Goal: Task Accomplishment & Management: Manage account settings

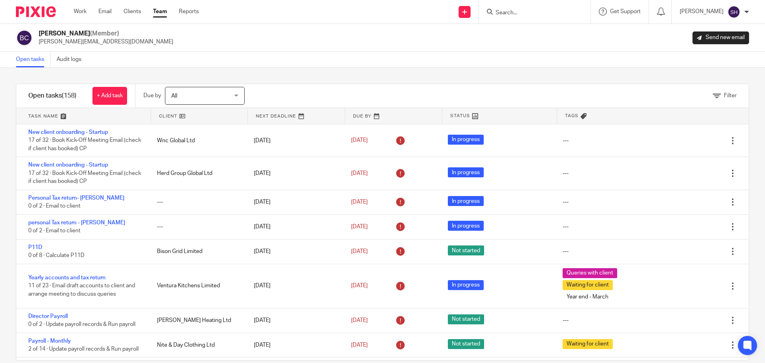
click at [532, 19] on div at bounding box center [535, 12] width 112 height 24
click at [520, 12] on input "Search" at bounding box center [531, 13] width 72 height 7
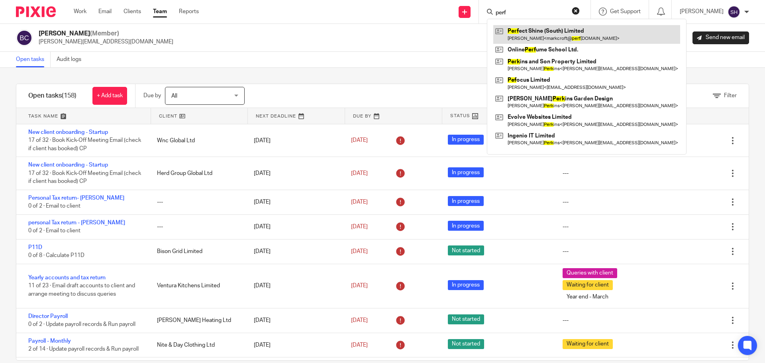
type input "perf"
click at [541, 35] on link at bounding box center [586, 34] width 187 height 18
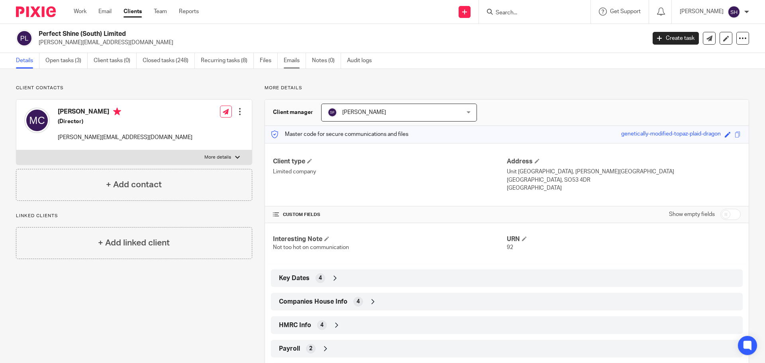
click at [294, 64] on link "Emails" at bounding box center [295, 61] width 22 height 16
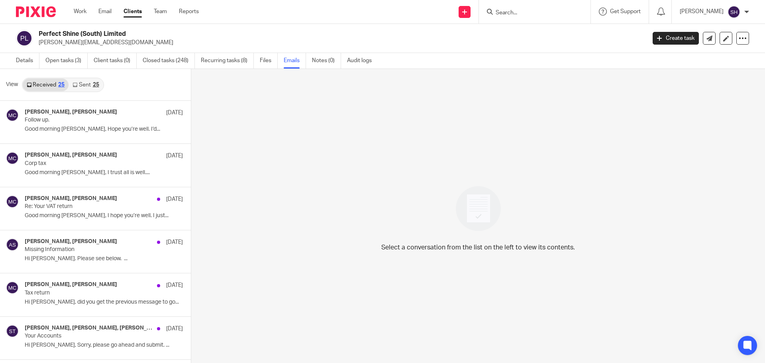
click at [87, 89] on link "Sent 25" at bounding box center [86, 84] width 34 height 13
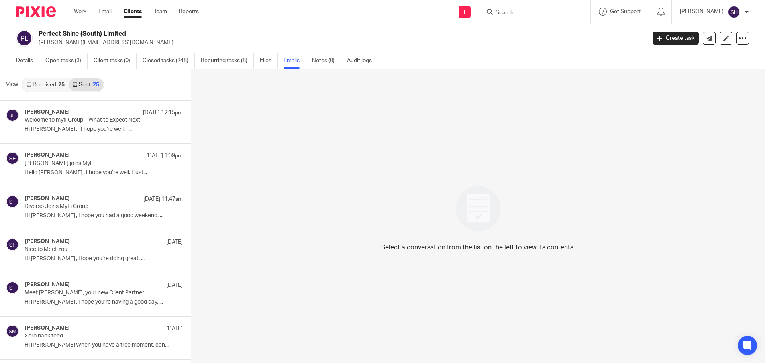
scroll to position [1, 0]
click at [70, 56] on link "Open tasks (3)" at bounding box center [66, 60] width 42 height 16
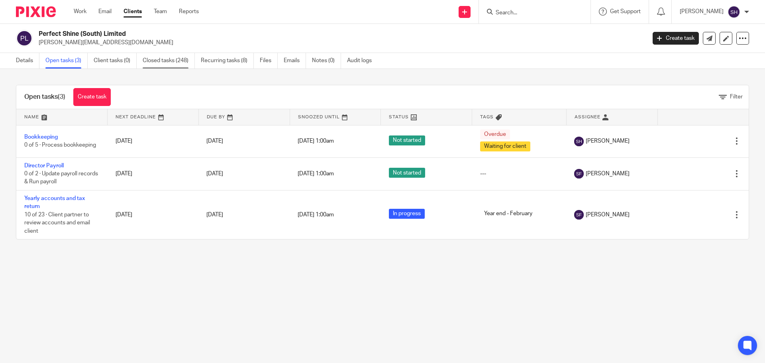
click at [158, 60] on link "Closed tasks (248)" at bounding box center [169, 61] width 52 height 16
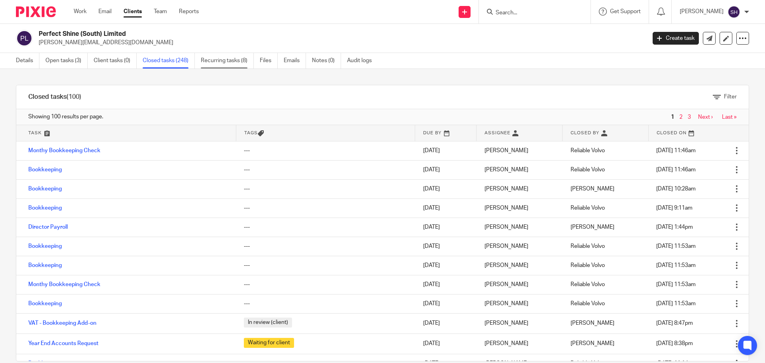
click at [222, 61] on link "Recurring tasks (8)" at bounding box center [227, 61] width 53 height 16
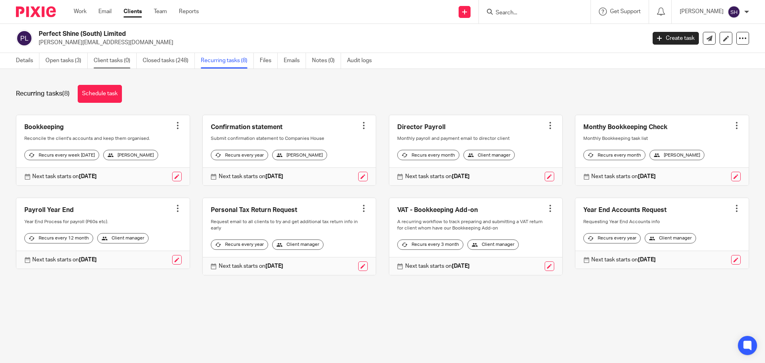
click at [107, 59] on link "Client tasks (0)" at bounding box center [115, 61] width 43 height 16
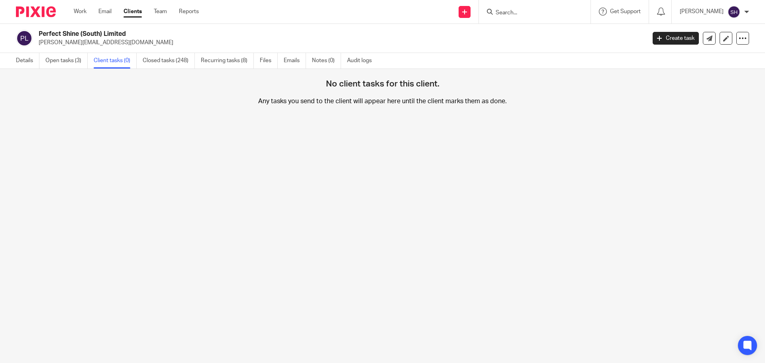
click at [168, 62] on link "Closed tasks (248)" at bounding box center [169, 61] width 52 height 16
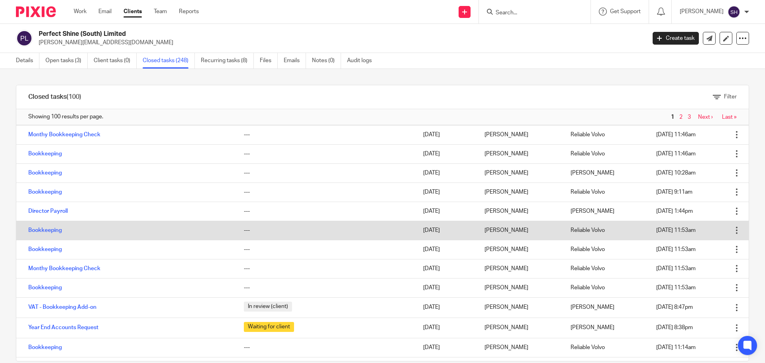
scroll to position [40, 0]
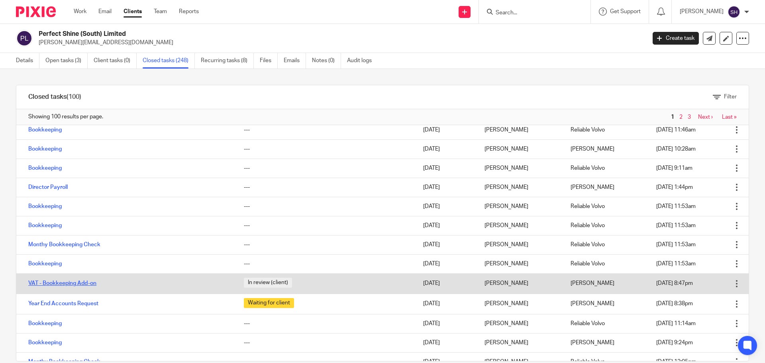
click at [44, 284] on link "VAT - Bookkeeping Add-on" at bounding box center [62, 284] width 68 height 6
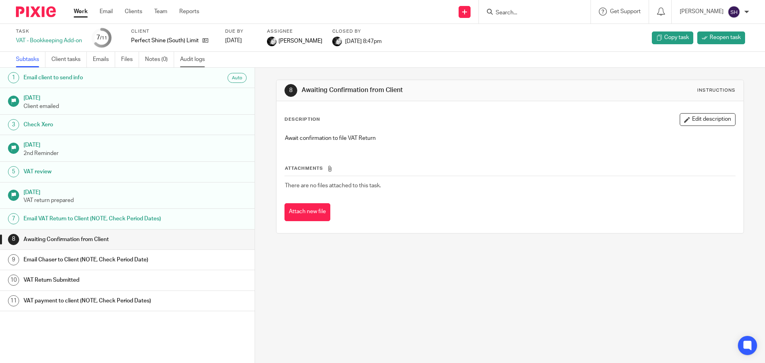
click at [184, 55] on link "Audit logs" at bounding box center [195, 60] width 31 height 16
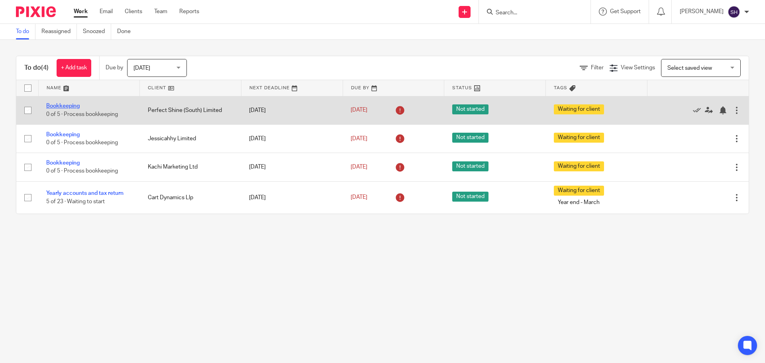
drag, startPoint x: 165, startPoint y: 112, endPoint x: 62, endPoint y: 107, distance: 103.7
click at [693, 108] on icon at bounding box center [697, 110] width 8 height 8
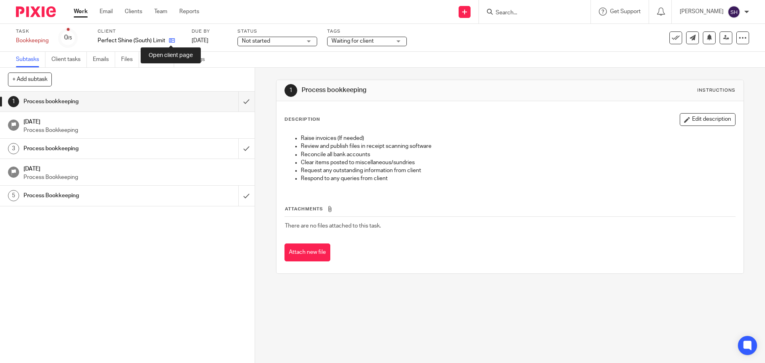
click at [170, 40] on icon at bounding box center [172, 40] width 6 height 6
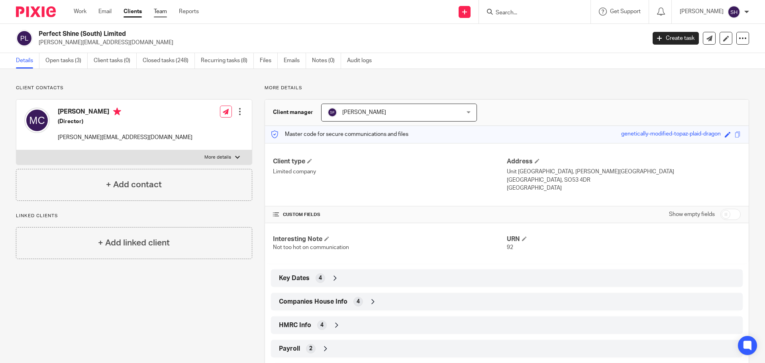
click at [161, 11] on link "Team" at bounding box center [160, 12] width 13 height 8
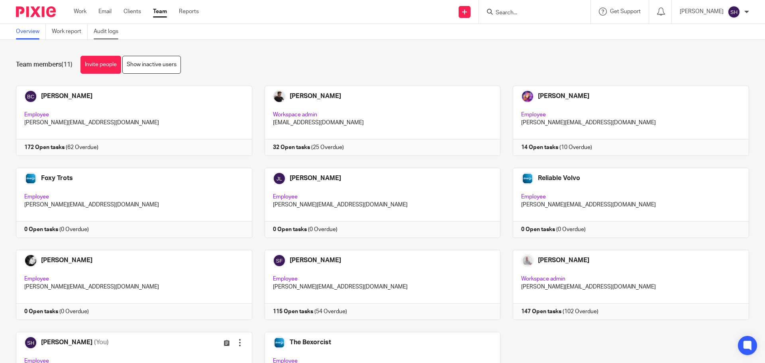
click at [118, 35] on link "Audit logs" at bounding box center [109, 32] width 31 height 16
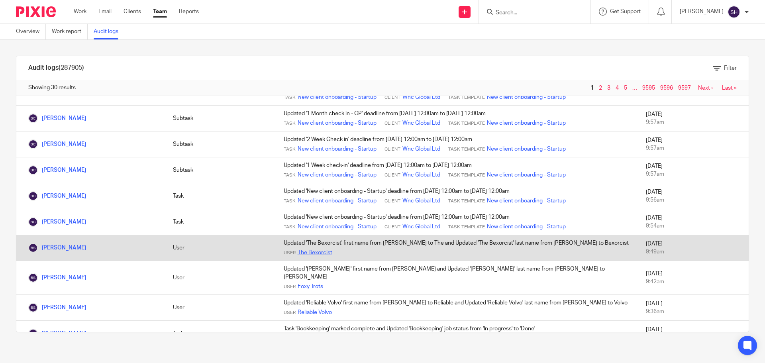
scroll to position [438, 0]
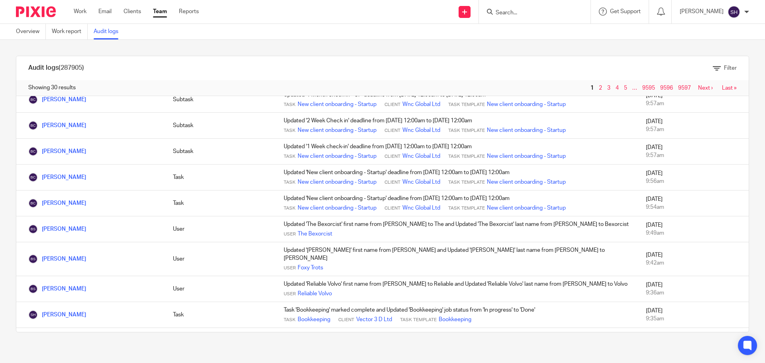
click at [162, 8] on link "Team" at bounding box center [160, 12] width 14 height 8
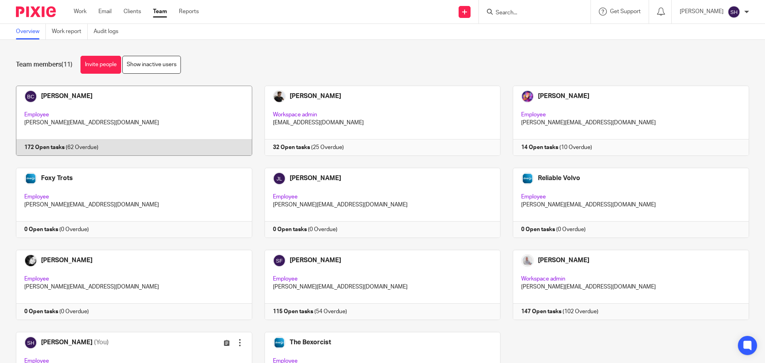
click at [148, 114] on link at bounding box center [128, 121] width 249 height 70
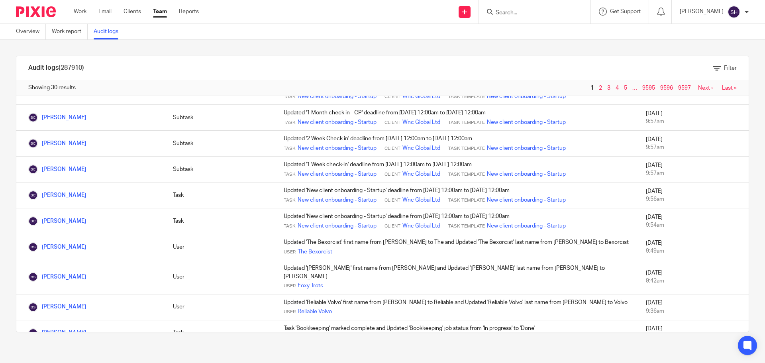
scroll to position [589, 0]
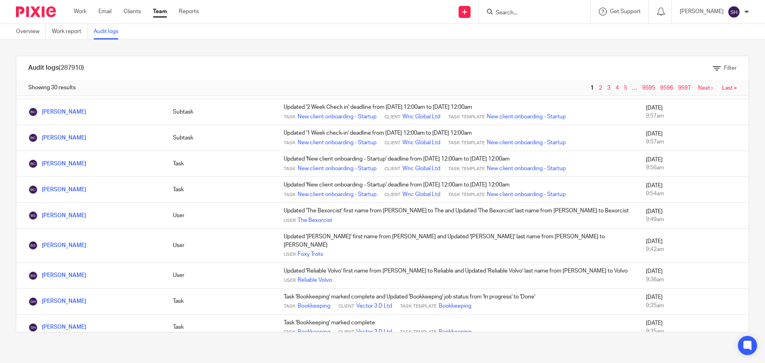
click at [698, 89] on link "Next ›" at bounding box center [705, 88] width 15 height 6
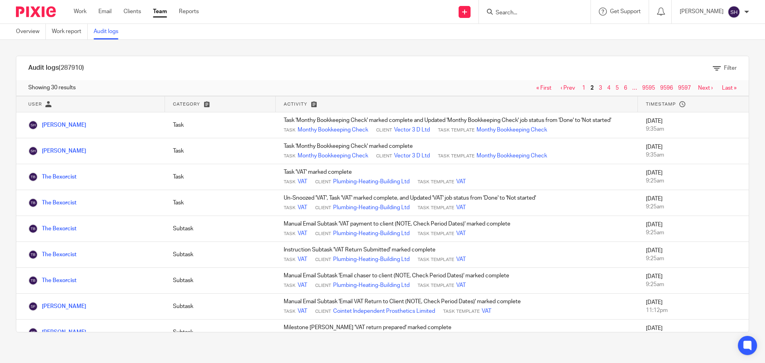
click at [517, 14] on input "Search" at bounding box center [531, 13] width 72 height 7
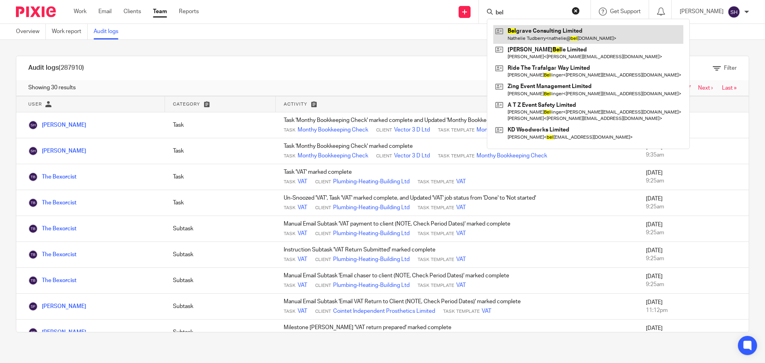
type input "bel"
click at [532, 36] on link at bounding box center [588, 34] width 190 height 18
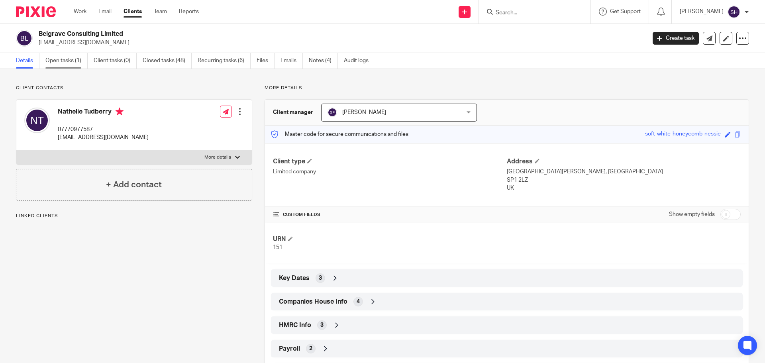
click at [75, 62] on link "Open tasks (1)" at bounding box center [66, 61] width 42 height 16
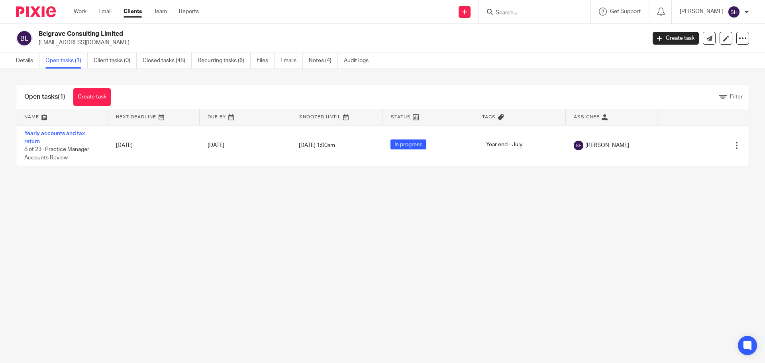
click at [522, 15] on input "Search" at bounding box center [531, 13] width 72 height 7
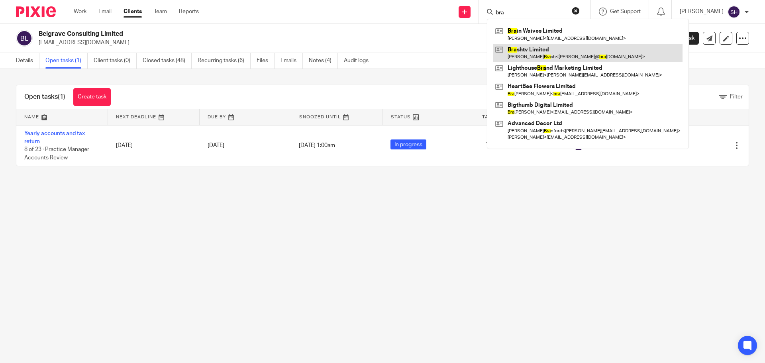
type input "bra"
click at [524, 55] on link at bounding box center [587, 53] width 189 height 18
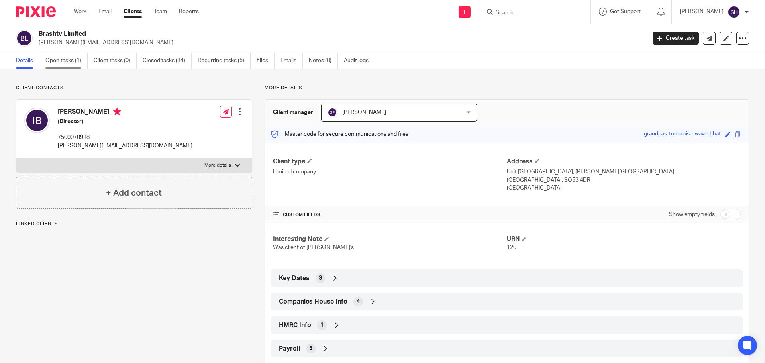
click at [74, 61] on link "Open tasks (1)" at bounding box center [66, 61] width 42 height 16
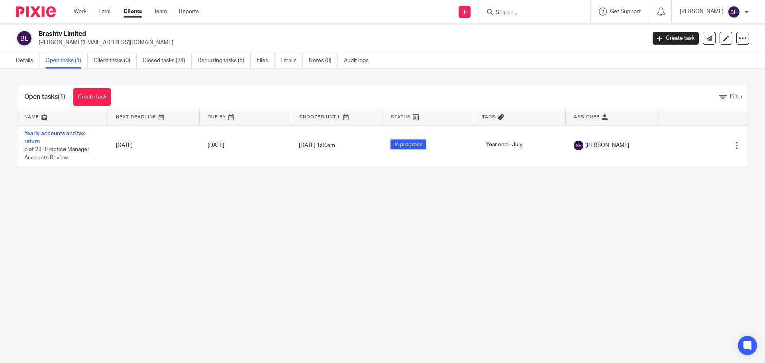
click at [539, 12] on input "Search" at bounding box center [531, 13] width 72 height 7
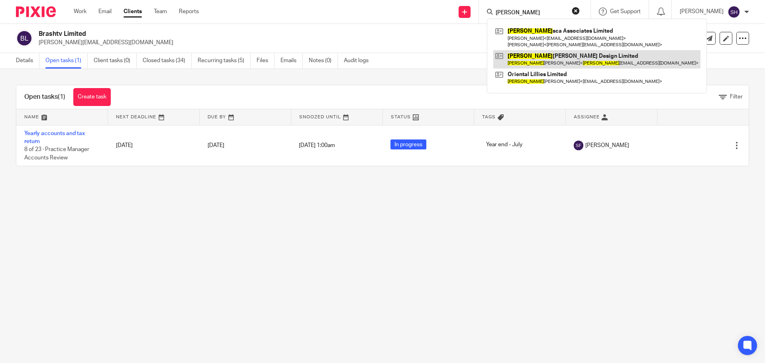
type input "eli"
click at [528, 53] on link at bounding box center [596, 59] width 207 height 18
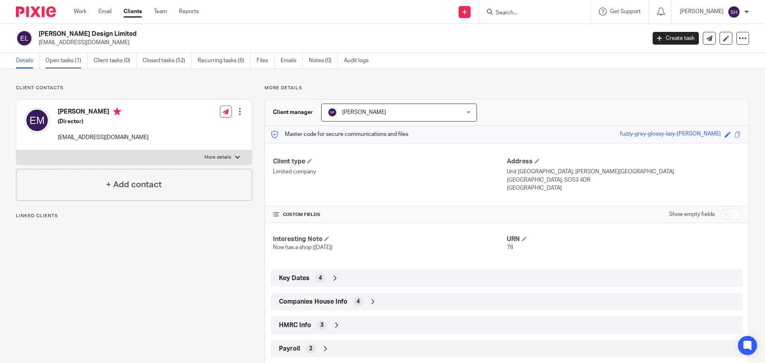
click at [76, 62] on link "Open tasks (1)" at bounding box center [66, 61] width 42 height 16
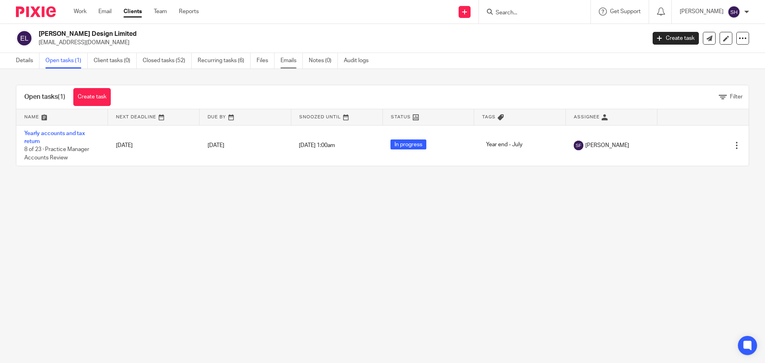
click at [290, 62] on link "Emails" at bounding box center [292, 61] width 22 height 16
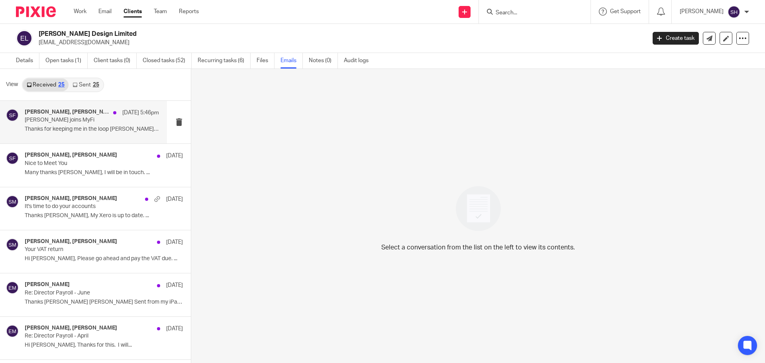
click at [82, 135] on div "Elizabeth Miles, Sarah Fox 12 Aug 5:46pm Diverso joins MyFi Thanks for keeping …" at bounding box center [92, 122] width 134 height 27
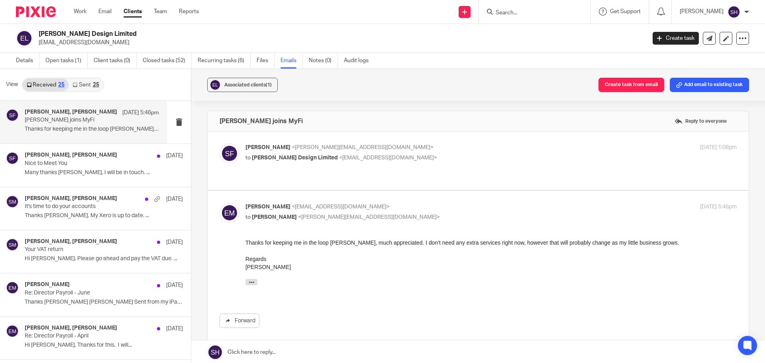
click at [91, 84] on link "Sent 25" at bounding box center [86, 84] width 34 height 13
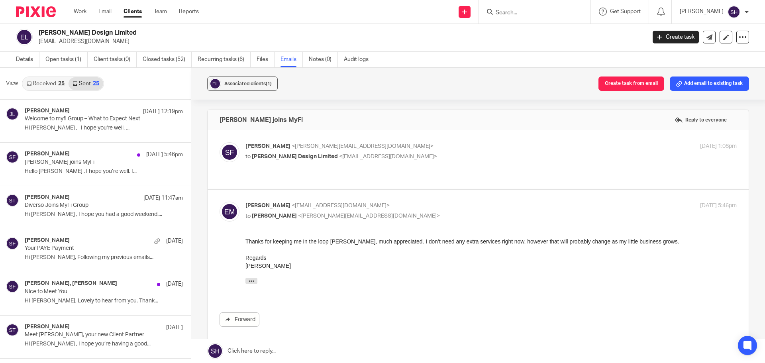
click at [509, 11] on input "Search" at bounding box center [531, 13] width 72 height 7
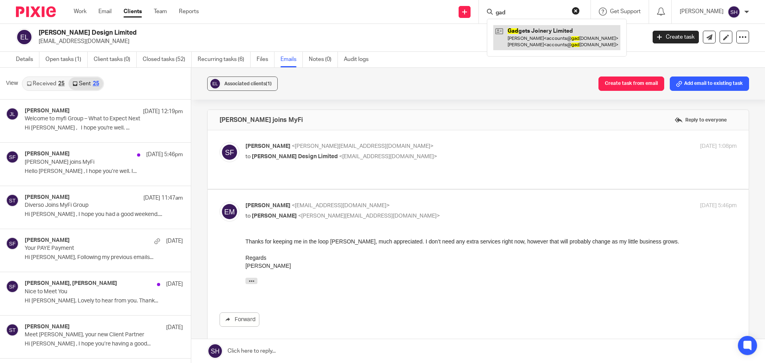
type input "gad"
click at [515, 35] on link at bounding box center [556, 37] width 127 height 25
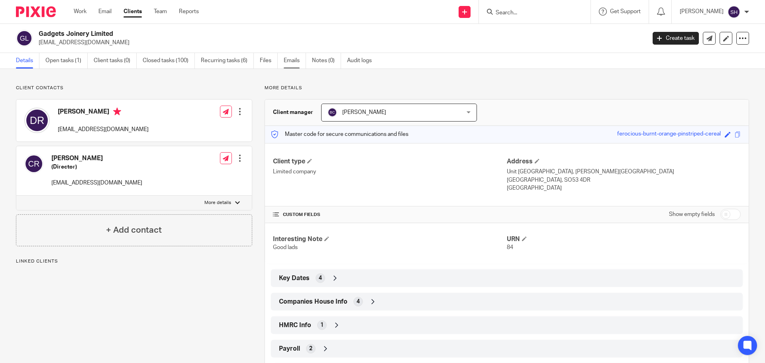
click at [299, 64] on link "Emails" at bounding box center [295, 61] width 22 height 16
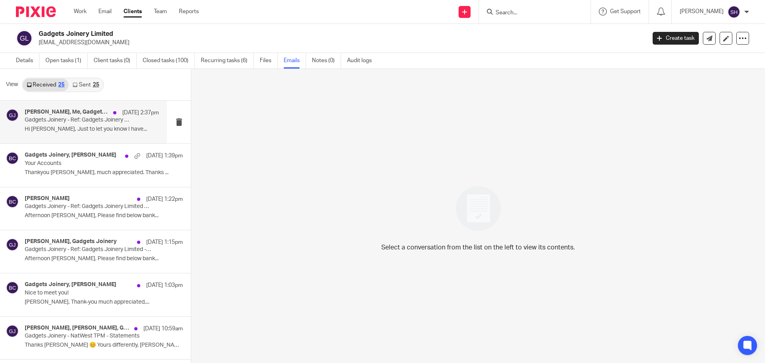
click at [96, 132] on p "Hi [PERSON_NAME], Just to let you know I have..." at bounding box center [92, 129] width 134 height 7
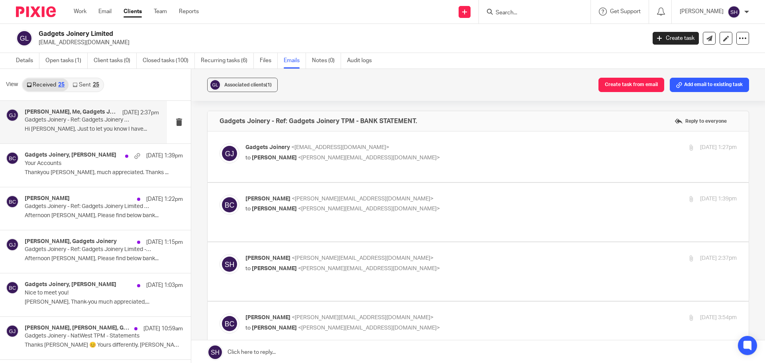
click at [86, 85] on link "Sent 25" at bounding box center [86, 84] width 34 height 13
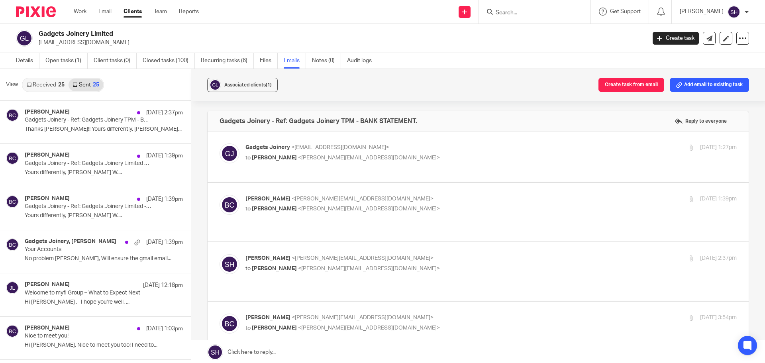
scroll to position [1, 0]
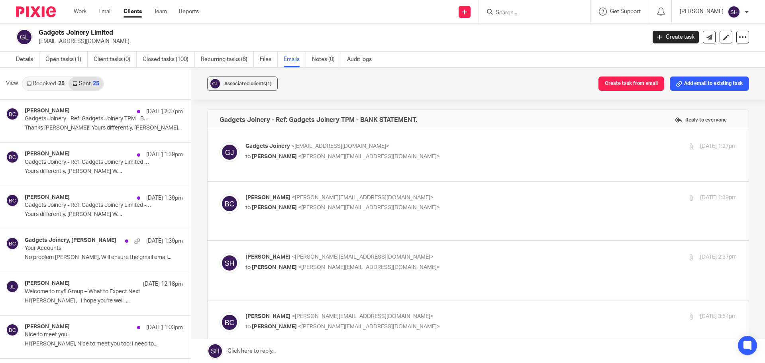
click at [530, 11] on input "Search" at bounding box center [531, 13] width 72 height 7
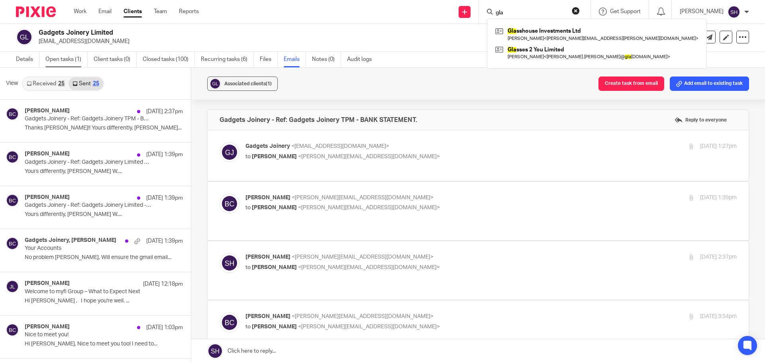
type input "gla"
click at [61, 62] on link "Open tasks (1)" at bounding box center [66, 60] width 42 height 16
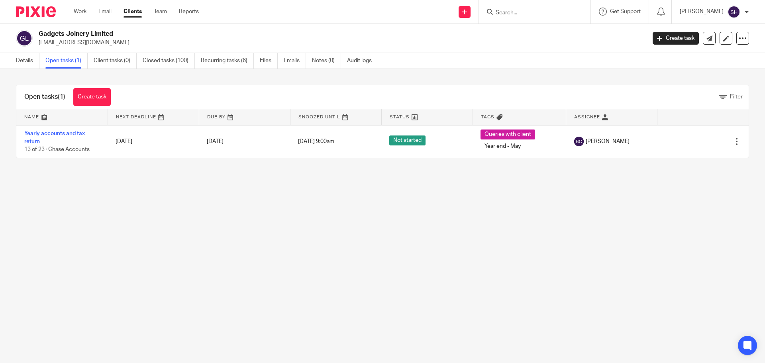
click at [520, 15] on input "Search" at bounding box center [531, 13] width 72 height 7
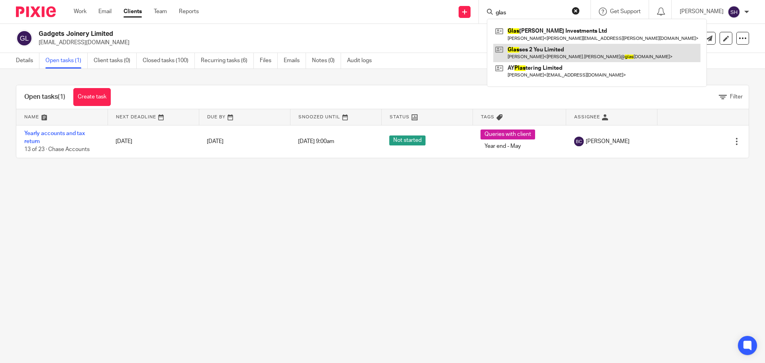
type input "glas"
click at [534, 49] on link at bounding box center [596, 53] width 207 height 18
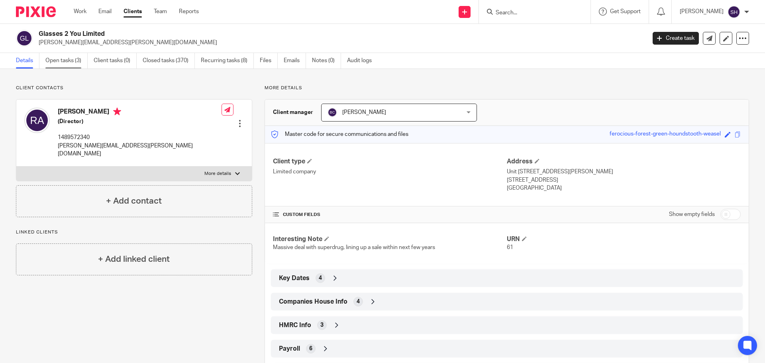
click at [72, 65] on link "Open tasks (3)" at bounding box center [66, 61] width 42 height 16
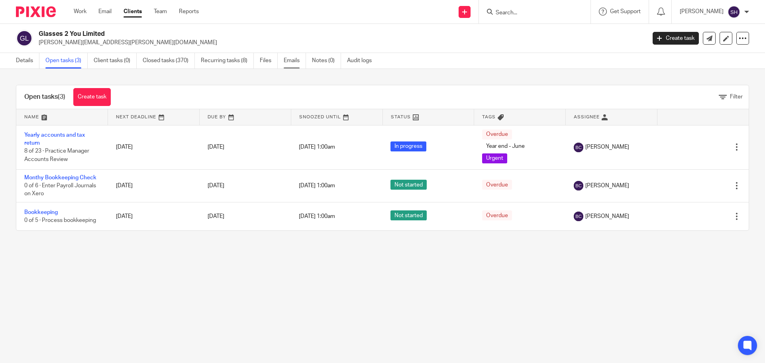
click at [295, 61] on link "Emails" at bounding box center [295, 61] width 22 height 16
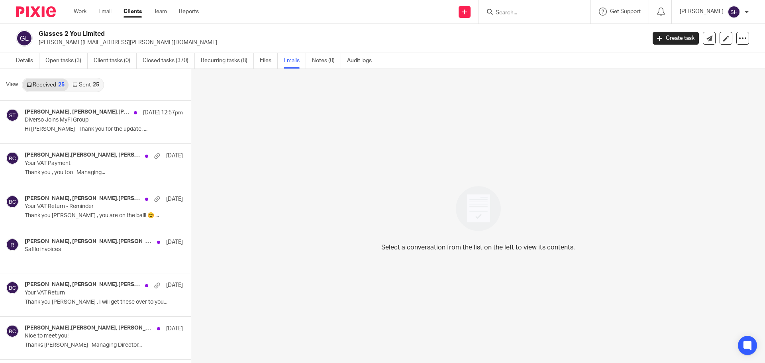
click at [90, 88] on link "Sent 25" at bounding box center [86, 84] width 34 height 13
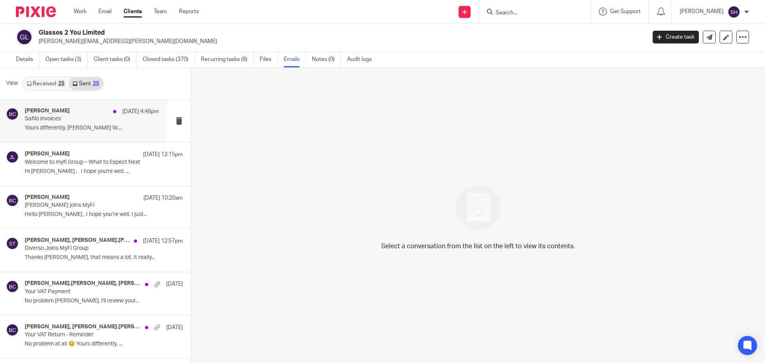
click at [76, 116] on p "Safilo invoices" at bounding box center [79, 119] width 108 height 7
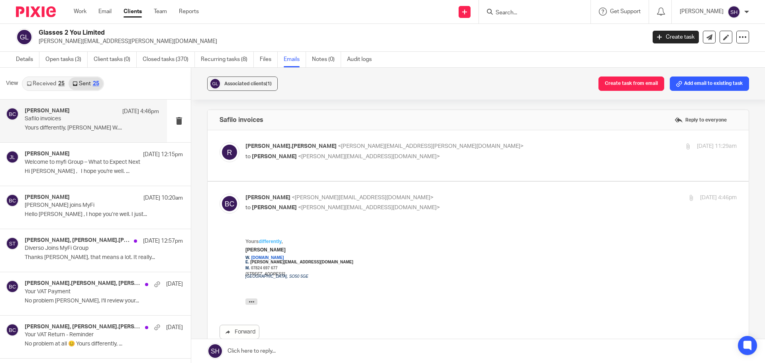
scroll to position [0, 0]
click at [109, 183] on div "James Lynch 13 Aug 12:15pm Welcome to myfi Group – What to Expect Next Hi Russe…" at bounding box center [83, 164] width 167 height 43
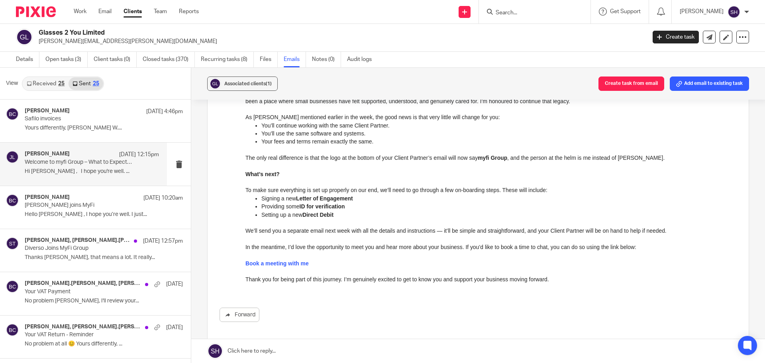
scroll to position [120, 0]
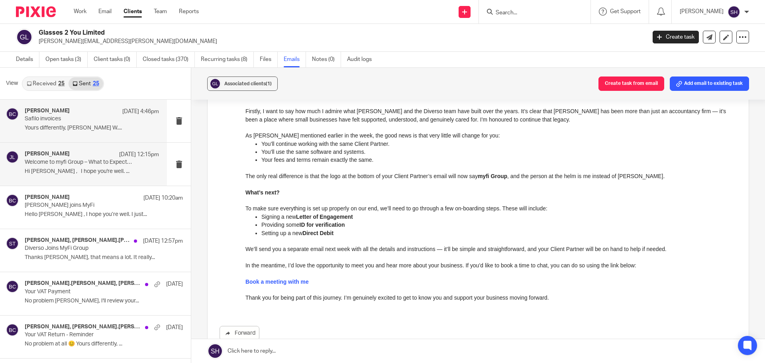
click at [98, 110] on div "Becky Cole 13 Aug 4:46pm" at bounding box center [92, 112] width 134 height 8
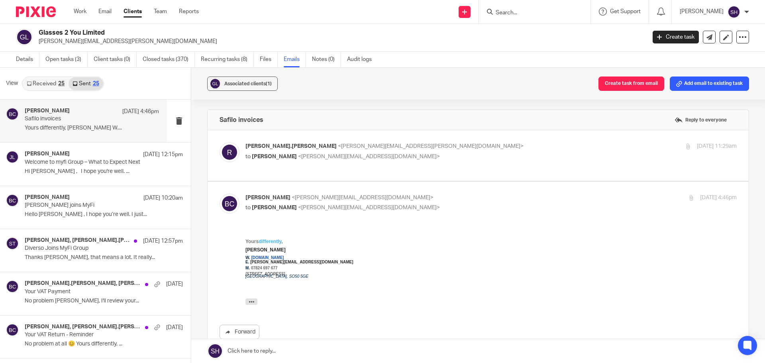
scroll to position [0, 0]
click at [423, 160] on p "to Becky Cole <becky@wearediverso.com>" at bounding box center [409, 157] width 328 height 8
checkbox input "true"
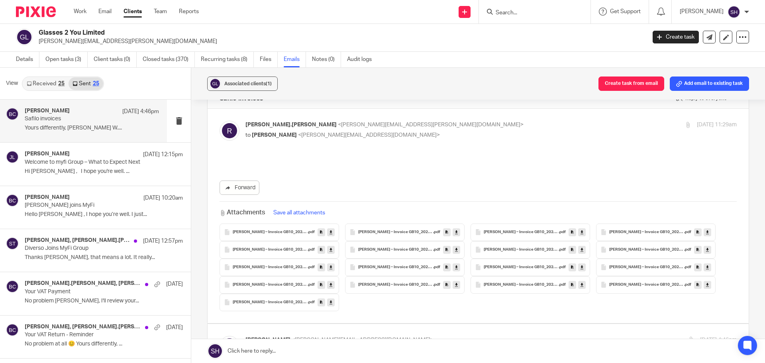
scroll to position [40, 0]
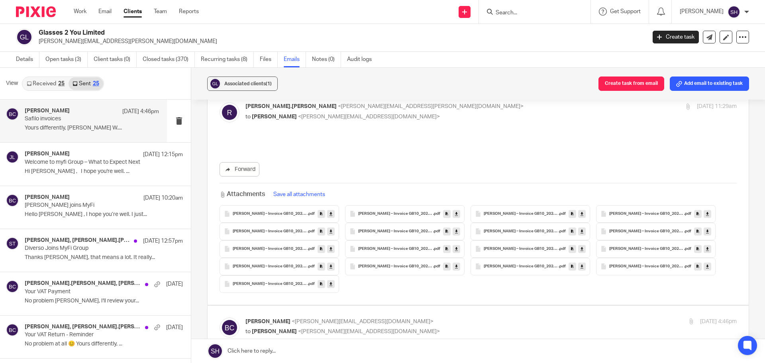
click at [526, 12] on input "Search" at bounding box center [531, 13] width 72 height 7
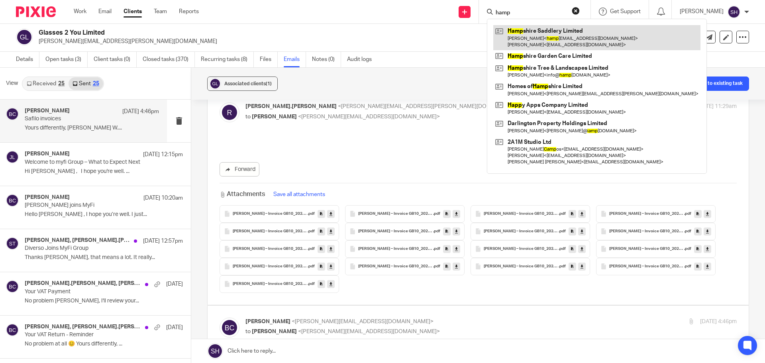
type input "hamp"
click at [520, 40] on link at bounding box center [596, 37] width 207 height 25
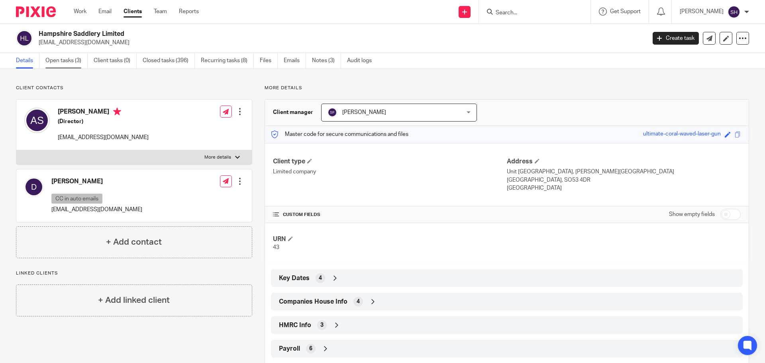
click at [55, 59] on link "Open tasks (3)" at bounding box center [66, 61] width 42 height 16
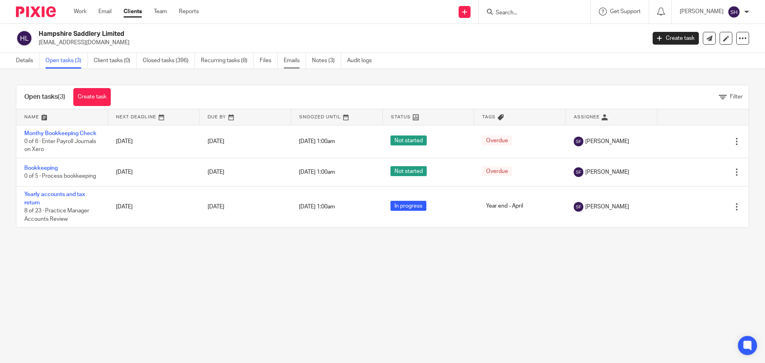
click at [290, 59] on link "Emails" at bounding box center [295, 61] width 22 height 16
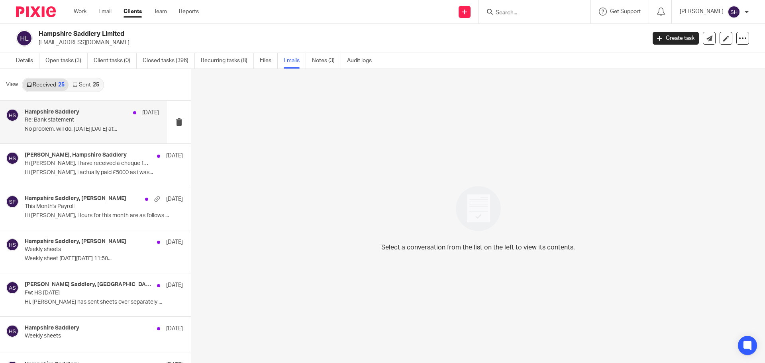
click at [98, 115] on div "Hampshire Saddlery 4 Aug" at bounding box center [92, 113] width 134 height 8
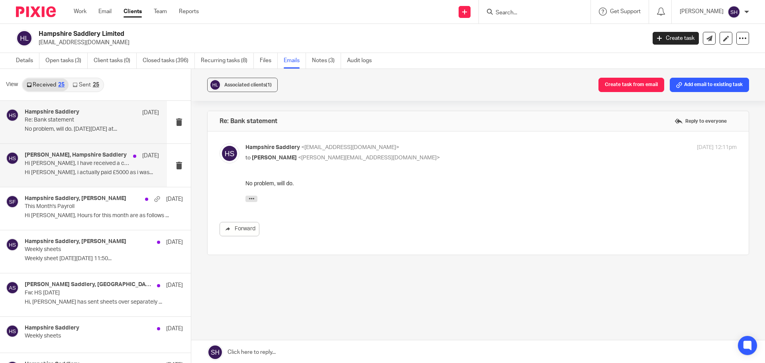
click at [83, 183] on div "Sarah Fox, Hampshire Saddlery 28 Jul Hi Sarah, I have received a cheque for £16…" at bounding box center [83, 165] width 167 height 43
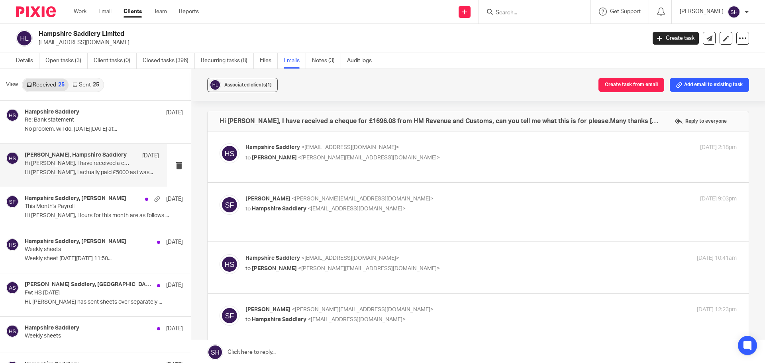
click at [423, 265] on p "to Sarah Fox <sarah@wearediverso.com>" at bounding box center [409, 269] width 328 height 8
checkbox input "true"
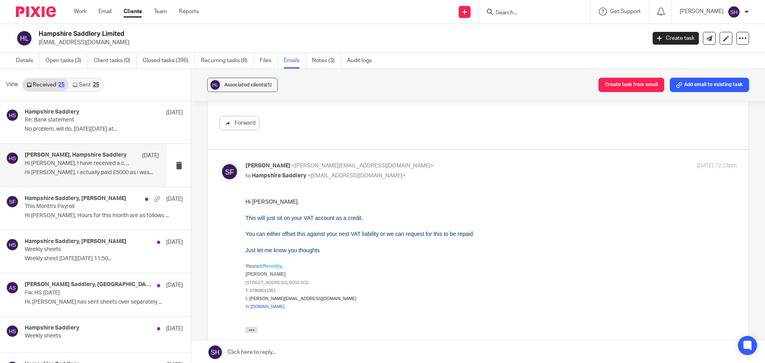
scroll to position [231, 0]
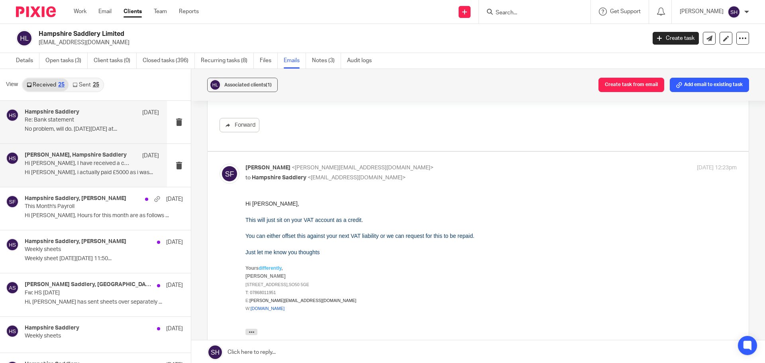
click at [72, 132] on p "No problem, will do. On Mon, Aug 4, 2025 at..." at bounding box center [92, 129] width 134 height 7
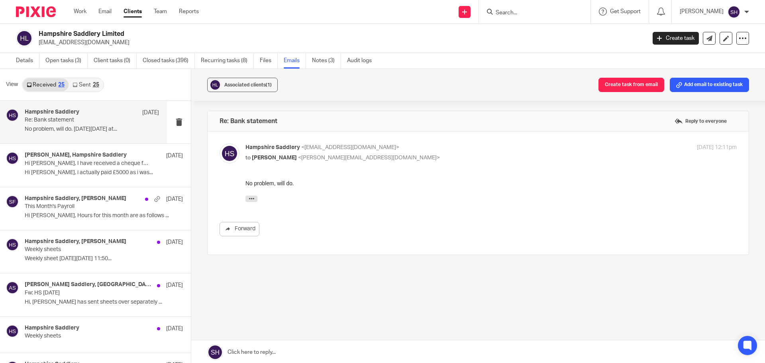
scroll to position [0, 0]
click at [87, 86] on link "Sent 25" at bounding box center [86, 84] width 34 height 13
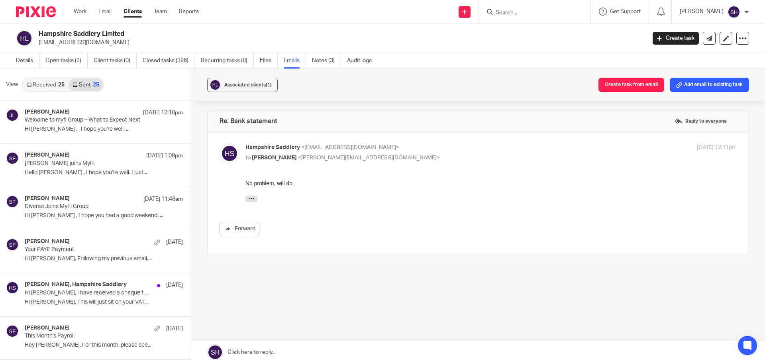
scroll to position [1, 0]
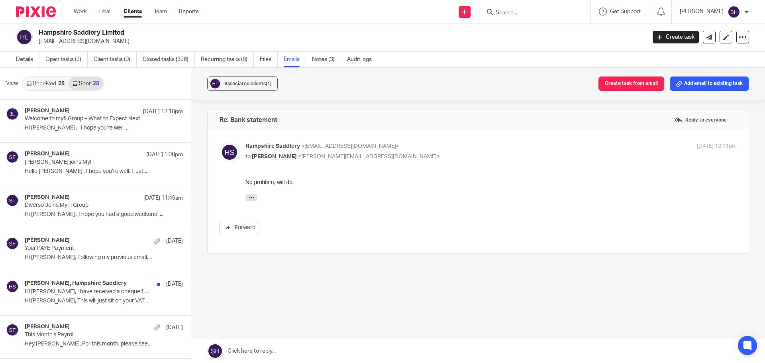
click at [525, 14] on input "Search" at bounding box center [531, 13] width 72 height 7
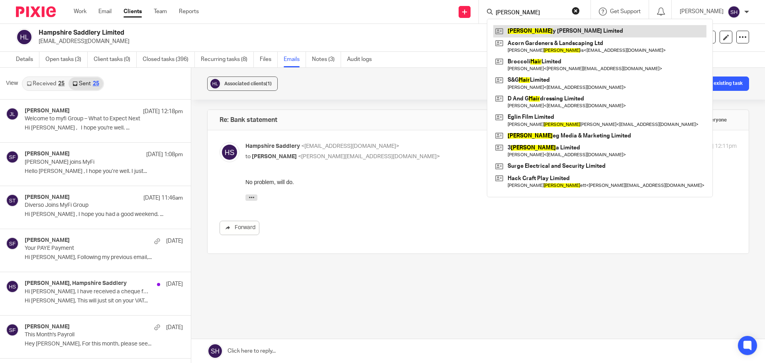
type input "harr"
click at [524, 28] on link at bounding box center [599, 31] width 213 height 12
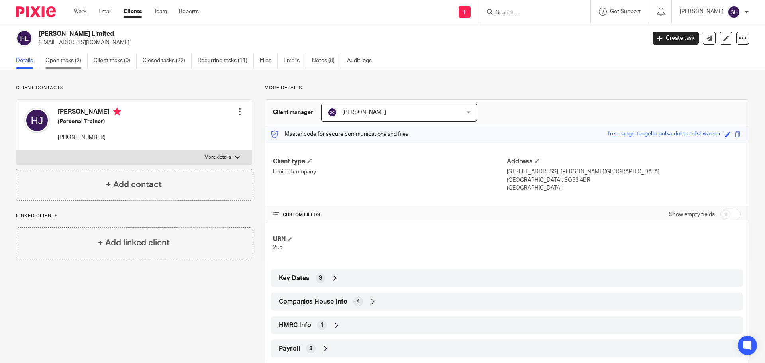
click at [74, 61] on link "Open tasks (2)" at bounding box center [66, 61] width 42 height 16
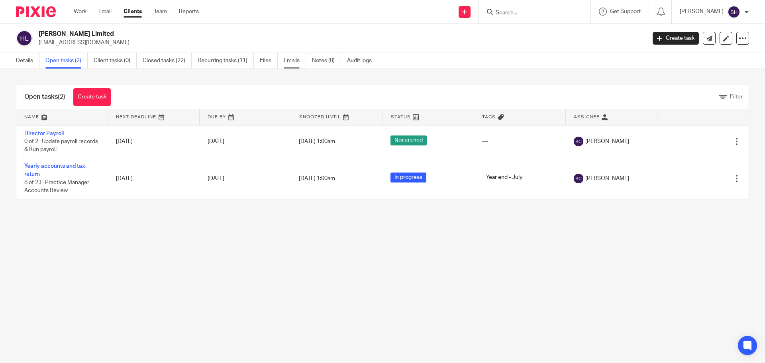
click at [295, 59] on link "Emails" at bounding box center [295, 61] width 22 height 16
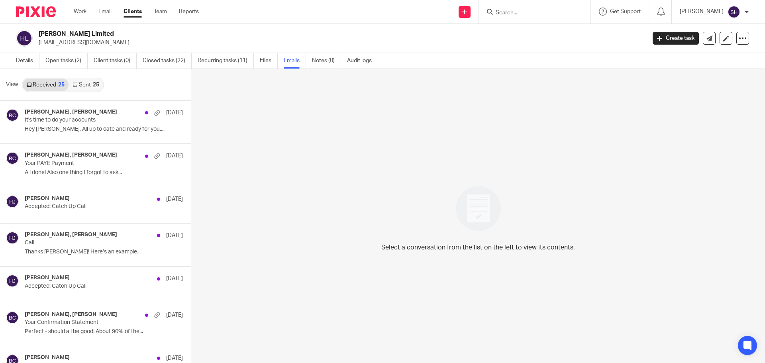
click at [86, 87] on link "Sent 25" at bounding box center [86, 84] width 34 height 13
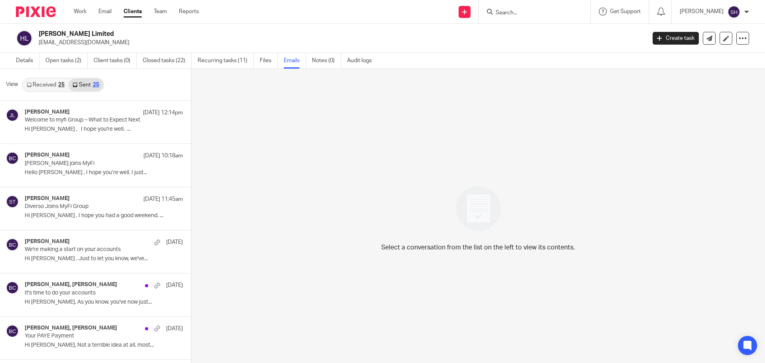
scroll to position [1, 0]
click at [540, 10] on input "Search" at bounding box center [531, 13] width 72 height 7
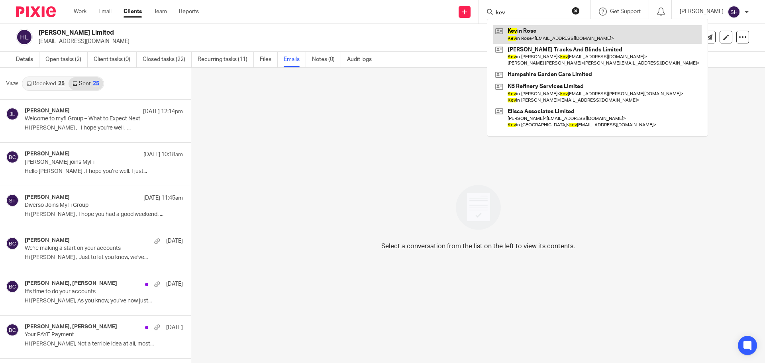
type input "kev"
click at [530, 32] on link at bounding box center [597, 34] width 208 height 18
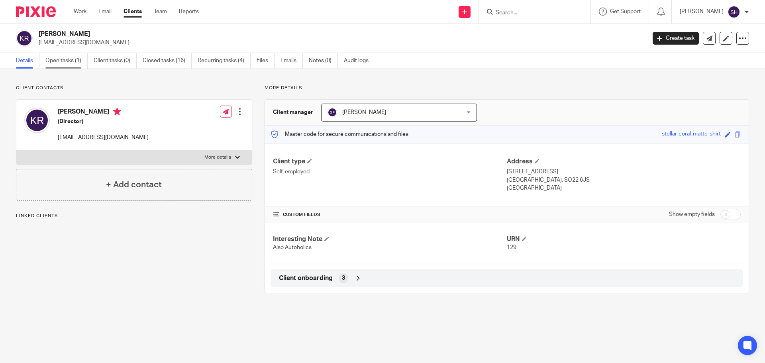
click at [73, 62] on link "Open tasks (1)" at bounding box center [66, 61] width 42 height 16
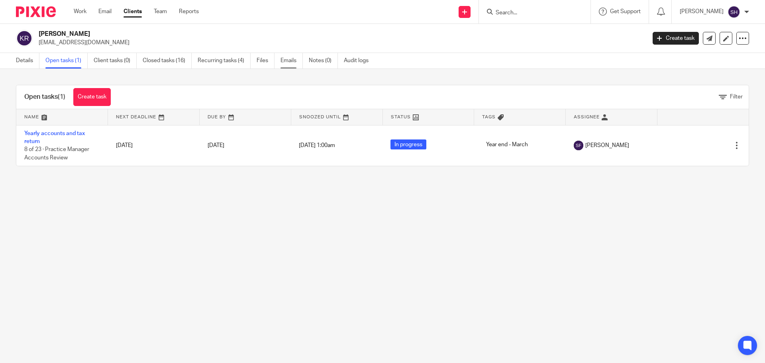
click at [288, 65] on link "Emails" at bounding box center [292, 61] width 22 height 16
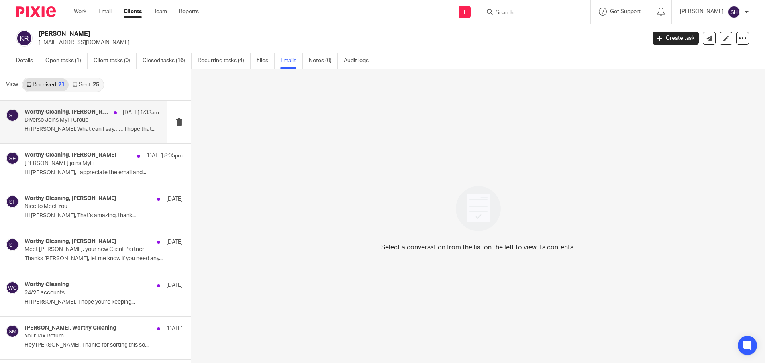
click at [78, 135] on div "Worthy Cleaning, Sean Toomer 13 Aug 6:33am Diverso Joins MyFi Group Hi Sean, Wh…" at bounding box center [92, 122] width 134 height 27
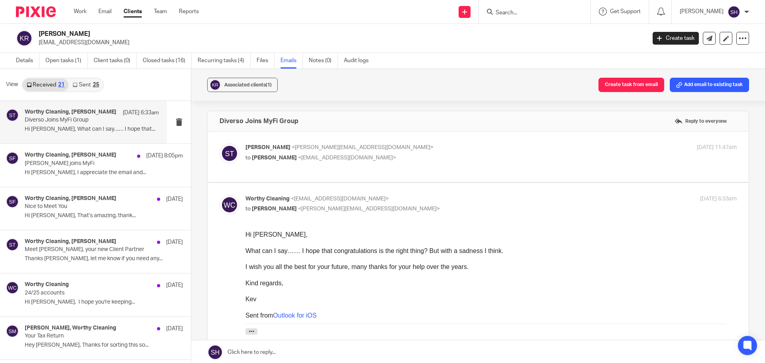
click at [89, 87] on link "Sent 25" at bounding box center [86, 84] width 34 height 13
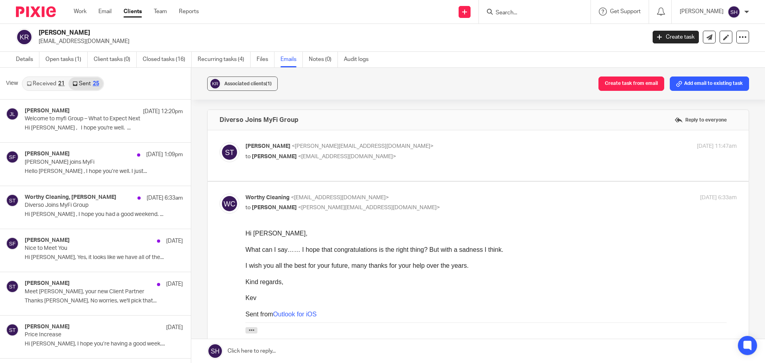
click at [530, 10] on input "Search" at bounding box center [531, 13] width 72 height 7
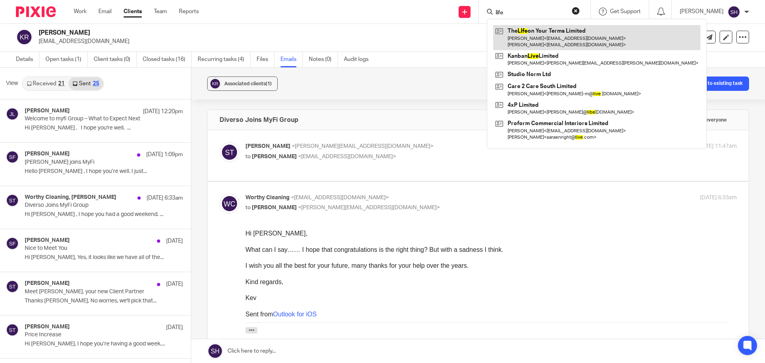
type input "life"
click at [530, 36] on link at bounding box center [596, 37] width 207 height 25
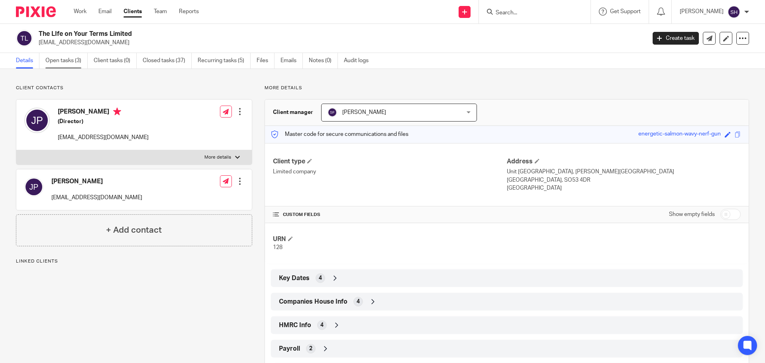
click at [51, 63] on link "Open tasks (3)" at bounding box center [66, 61] width 42 height 16
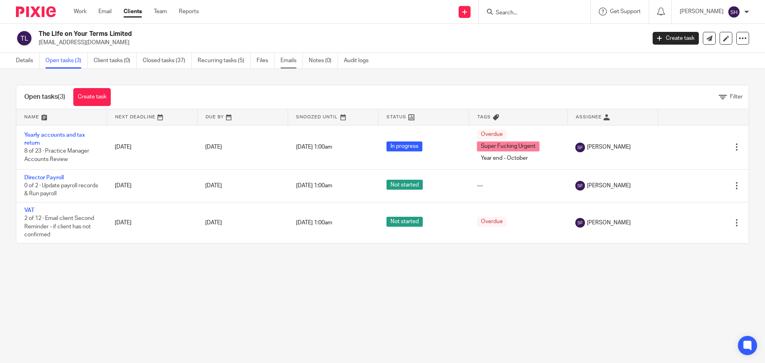
click at [293, 68] on link "Emails" at bounding box center [292, 61] width 22 height 16
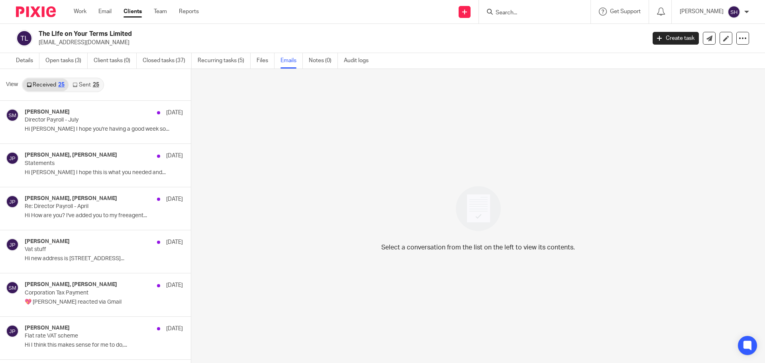
click at [96, 85] on div "25" at bounding box center [96, 85] width 6 height 6
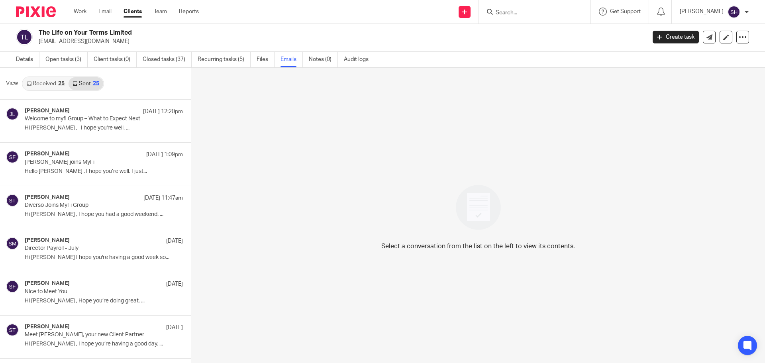
click at [537, 18] on div at bounding box center [535, 12] width 112 height 24
click at [526, 13] on input "Search" at bounding box center [531, 13] width 72 height 7
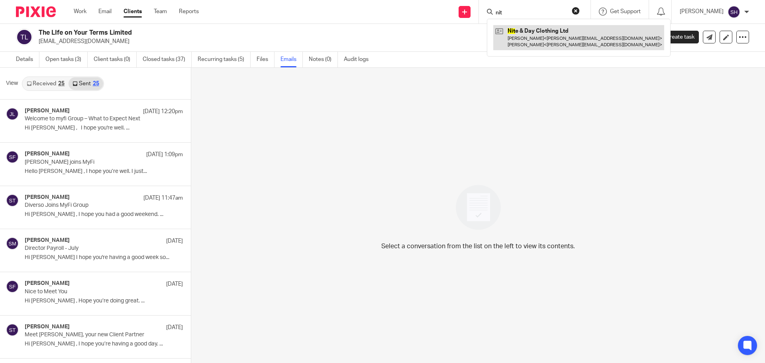
type input "nit"
click at [524, 33] on link at bounding box center [578, 37] width 171 height 25
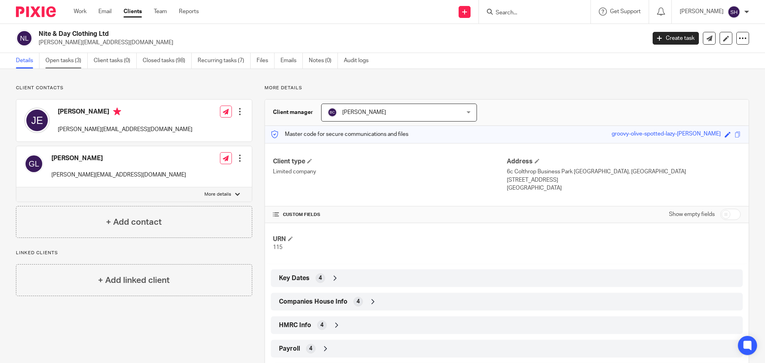
click at [73, 61] on link "Open tasks (3)" at bounding box center [66, 61] width 42 height 16
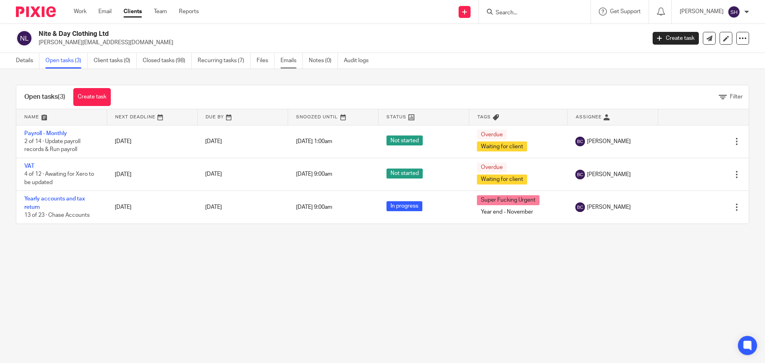
click at [286, 63] on link "Emails" at bounding box center [292, 61] width 22 height 16
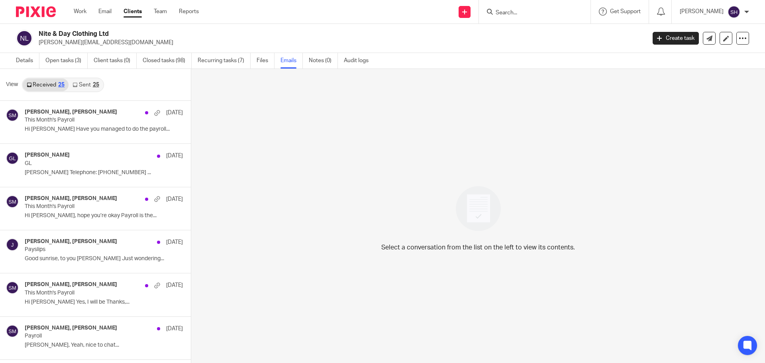
click at [91, 85] on link "Sent 25" at bounding box center [86, 84] width 34 height 13
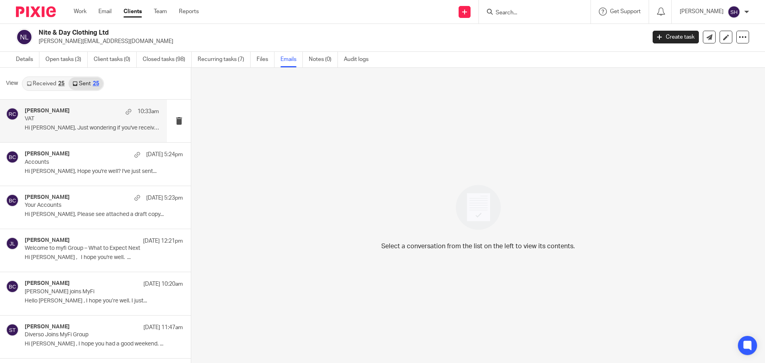
click at [86, 121] on p "VAT" at bounding box center [79, 119] width 108 height 7
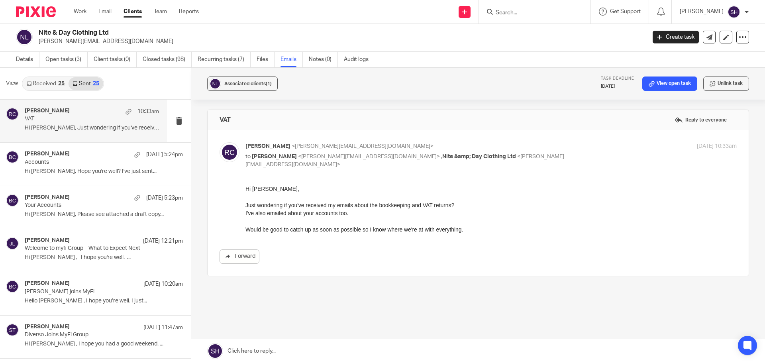
scroll to position [0, 0]
click at [70, 182] on div "Becky Cole 13 Aug 5:24pm Accounts Hi Jay, Hope you're well? I've just sent..." at bounding box center [83, 164] width 167 height 43
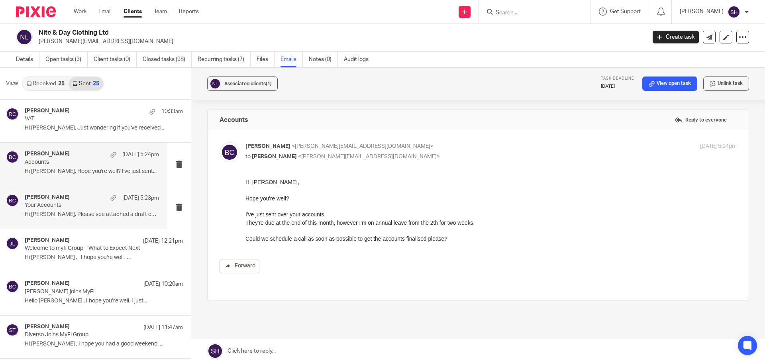
click at [72, 202] on p "Your Accounts" at bounding box center [79, 205] width 108 height 7
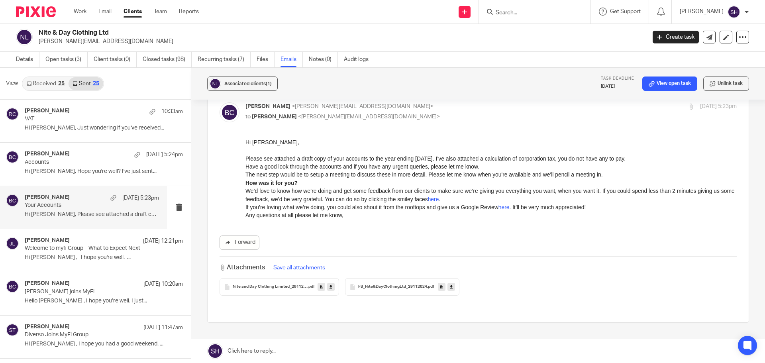
click at [53, 81] on link "Received 25" at bounding box center [46, 83] width 46 height 13
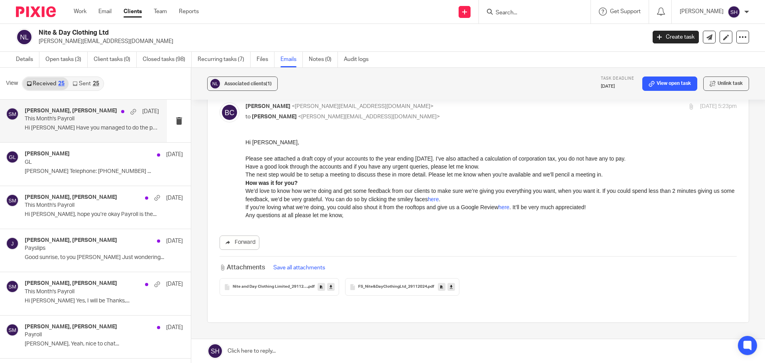
click at [63, 134] on div "Sam McGaley, Jason 27 Jun This Month's Payroll Hi Sam Have you managed to do th…" at bounding box center [92, 121] width 134 height 27
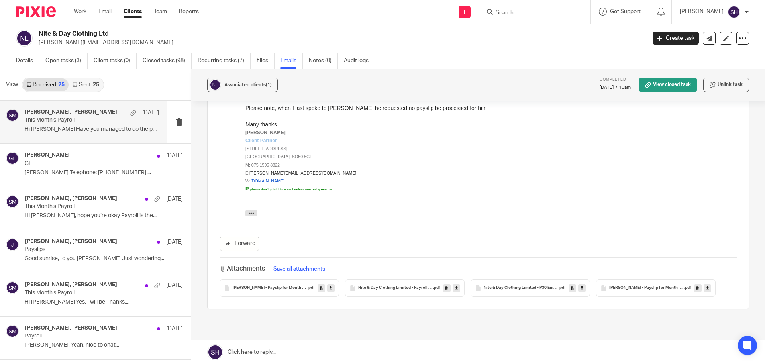
click at [91, 86] on link "Sent 25" at bounding box center [86, 84] width 34 height 13
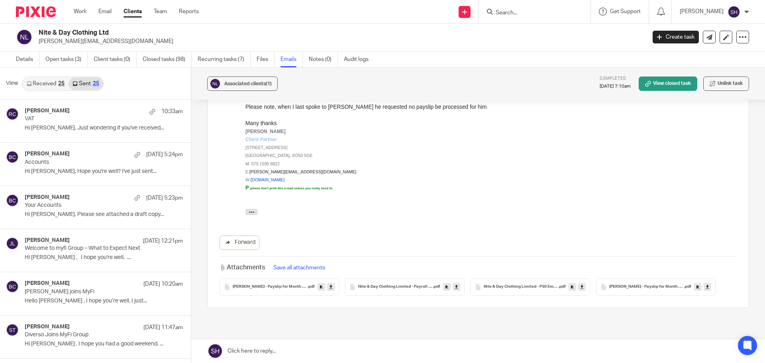
click at [523, 12] on input "Search" at bounding box center [531, 13] width 72 height 7
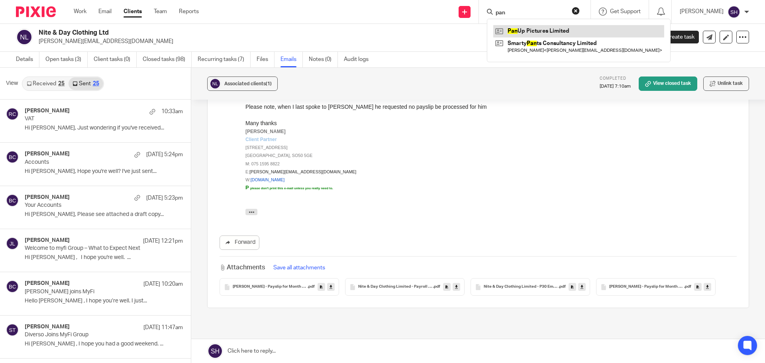
type input "pan"
click at [524, 26] on link at bounding box center [578, 31] width 171 height 12
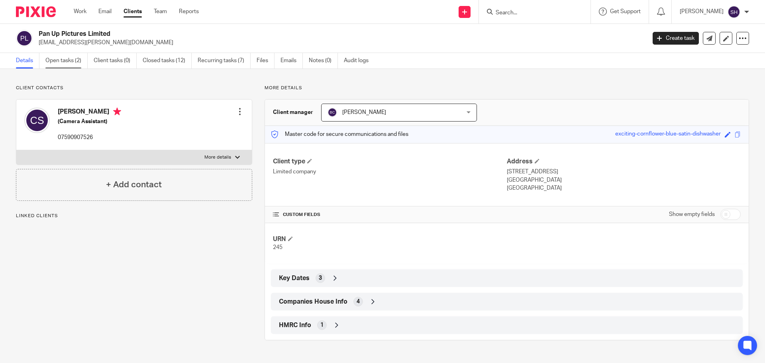
click at [69, 55] on link "Open tasks (2)" at bounding box center [66, 61] width 42 height 16
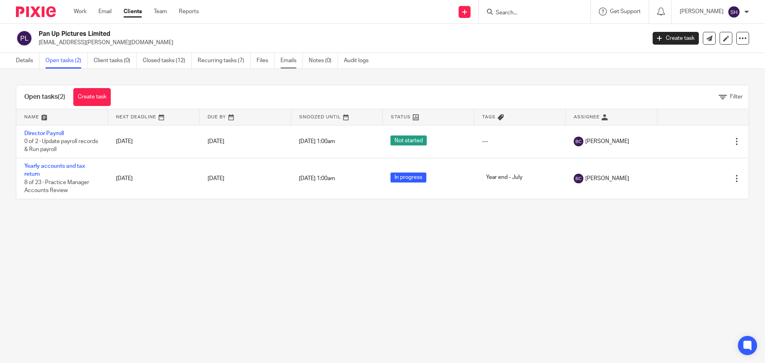
click at [296, 62] on link "Emails" at bounding box center [292, 61] width 22 height 16
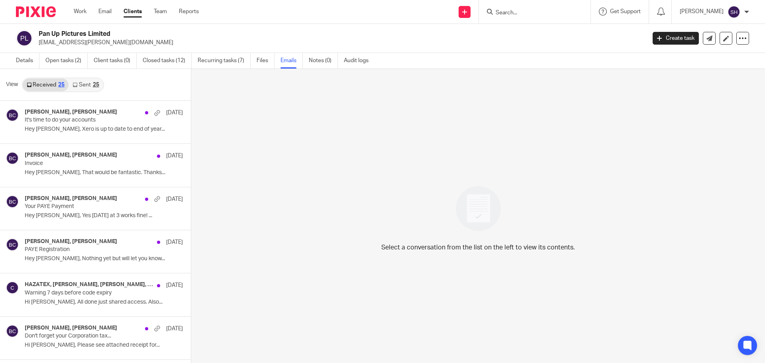
click at [92, 80] on link "Sent 25" at bounding box center [86, 84] width 34 height 13
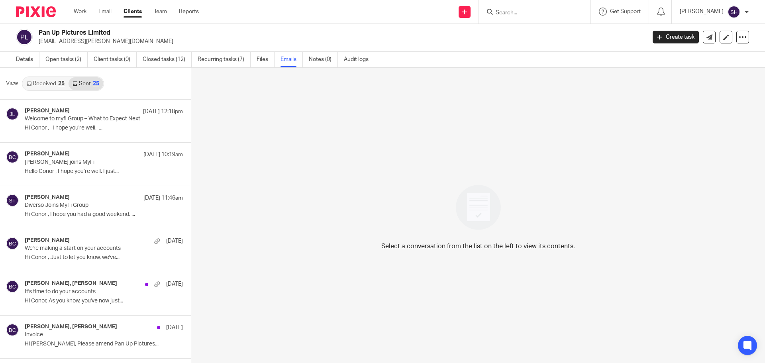
click at [511, 12] on input "Search" at bounding box center [531, 13] width 72 height 7
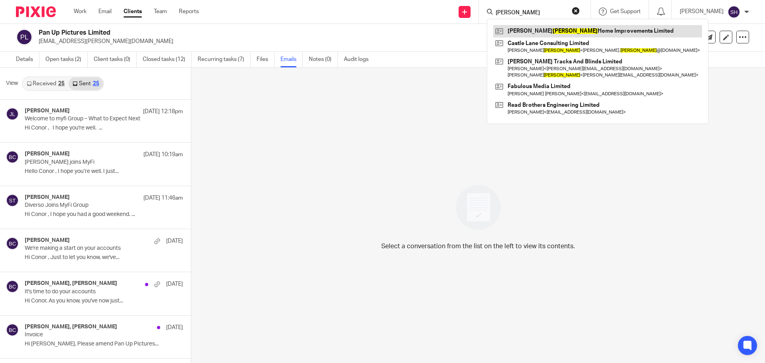
type input "baker"
click at [516, 33] on link at bounding box center [597, 31] width 209 height 12
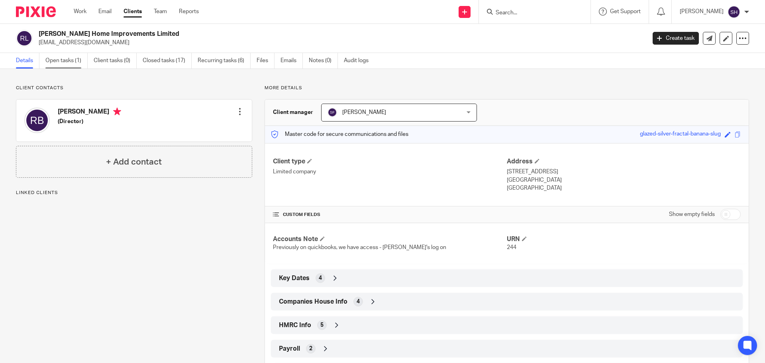
click at [70, 61] on link "Open tasks (1)" at bounding box center [66, 61] width 42 height 16
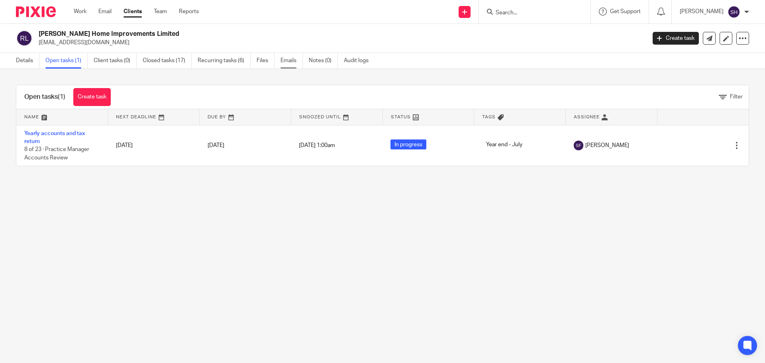
click at [288, 59] on link "Emails" at bounding box center [292, 61] width 22 height 16
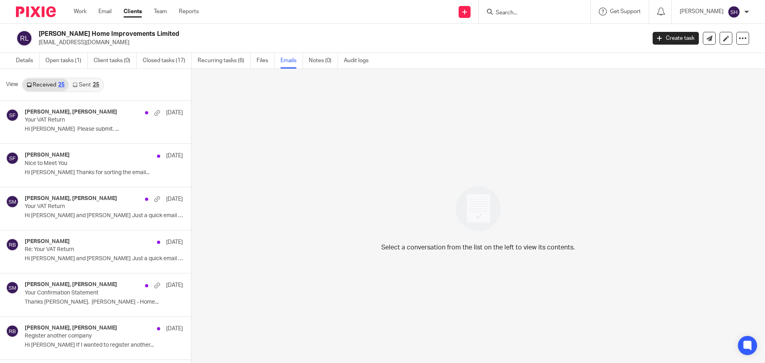
click at [92, 88] on link "Sent 25" at bounding box center [86, 84] width 34 height 13
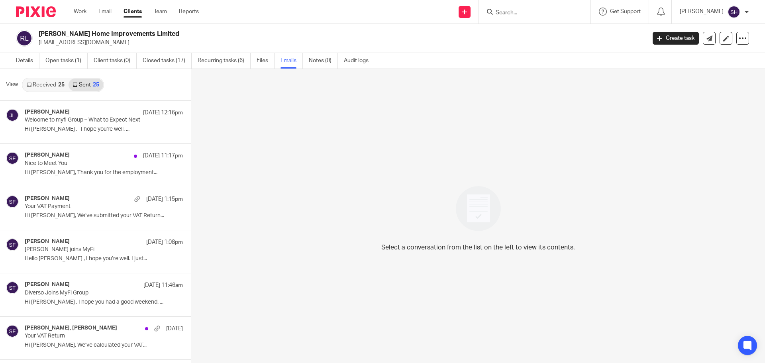
scroll to position [1, 0]
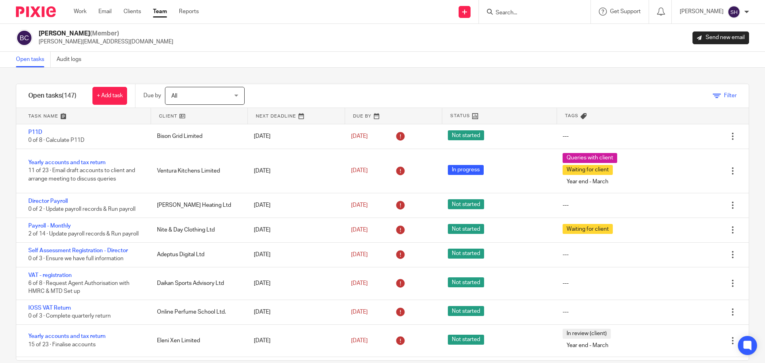
click at [724, 94] on span "Filter" at bounding box center [730, 96] width 13 height 6
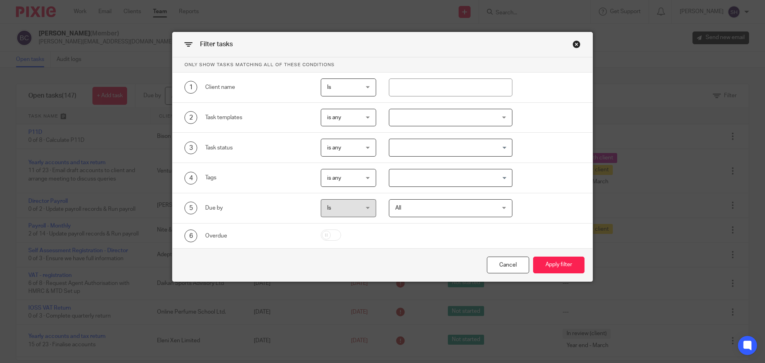
click at [402, 119] on div at bounding box center [451, 118] width 124 height 18
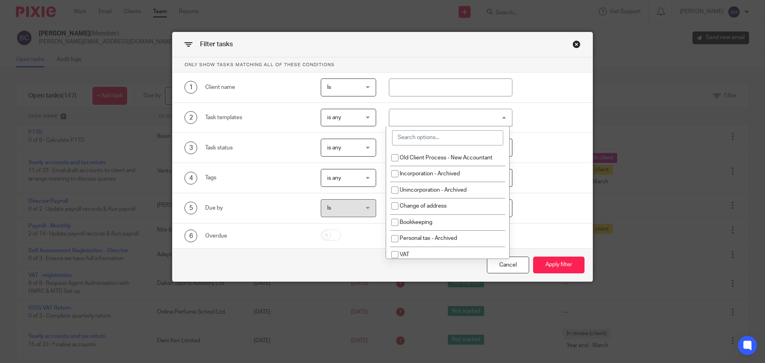
click at [413, 136] on input "search" at bounding box center [447, 137] width 111 height 15
click at [392, 222] on input "checkbox" at bounding box center [394, 222] width 15 height 15
checkbox input "true"
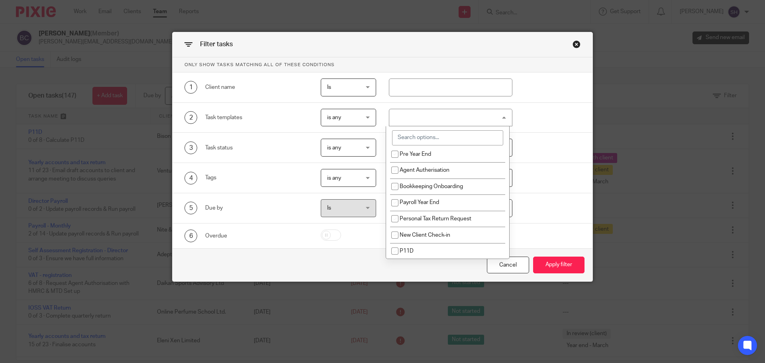
scroll to position [638, 0]
click at [410, 138] on input "search" at bounding box center [447, 137] width 111 height 15
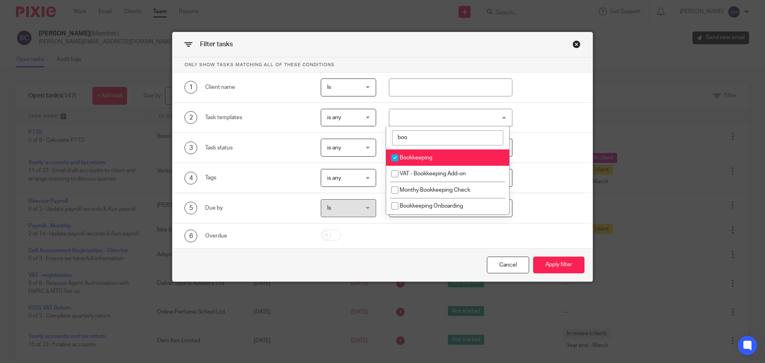
scroll to position [0, 0]
type input "book"
click at [421, 190] on span "Monthy Bookkeeping Check" at bounding box center [435, 190] width 71 height 6
checkbox input "true"
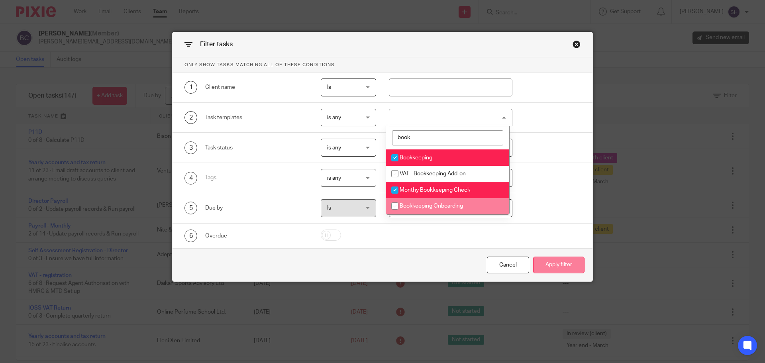
click at [551, 264] on button "Apply filter" at bounding box center [558, 265] width 51 height 17
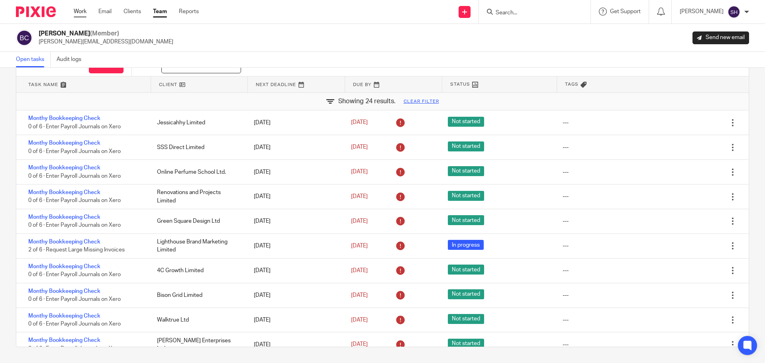
click at [84, 11] on link "Work" at bounding box center [80, 12] width 13 height 8
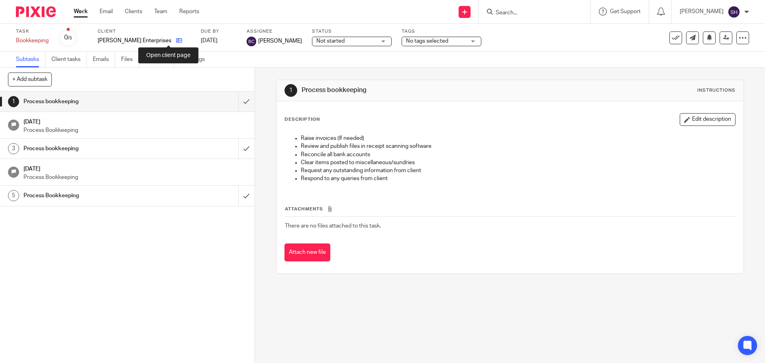
click at [176, 42] on icon at bounding box center [179, 40] width 6 height 6
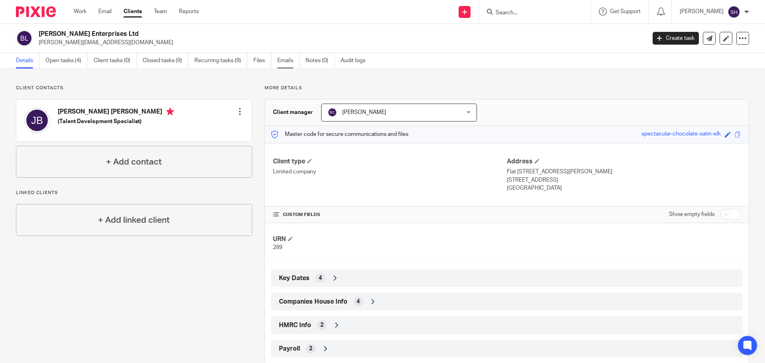
click at [292, 56] on link "Emails" at bounding box center [288, 61] width 22 height 16
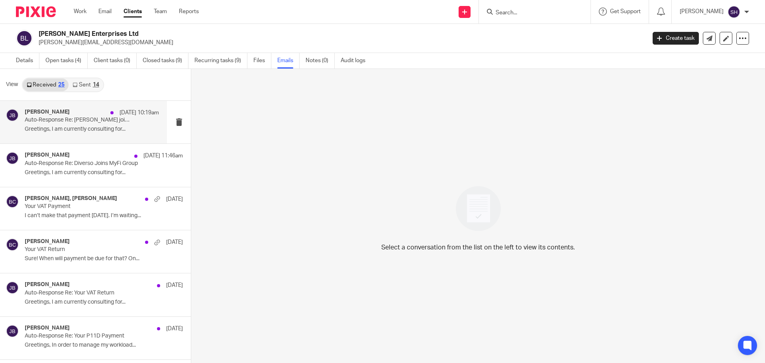
click at [75, 137] on div "[PERSON_NAME] [DATE] 10:19am Auto-Response Re: [PERSON_NAME] joins MyFi Greetin…" at bounding box center [83, 122] width 167 height 43
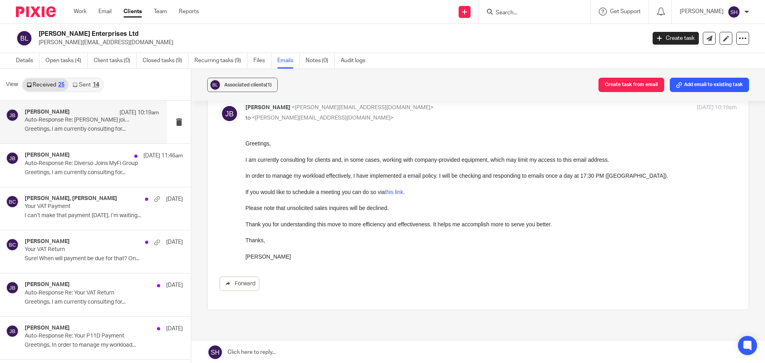
click at [91, 85] on link "Sent 14" at bounding box center [86, 84] width 34 height 13
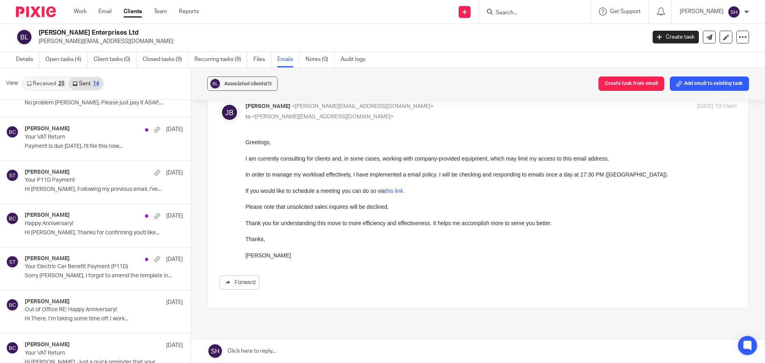
scroll to position [142, 0]
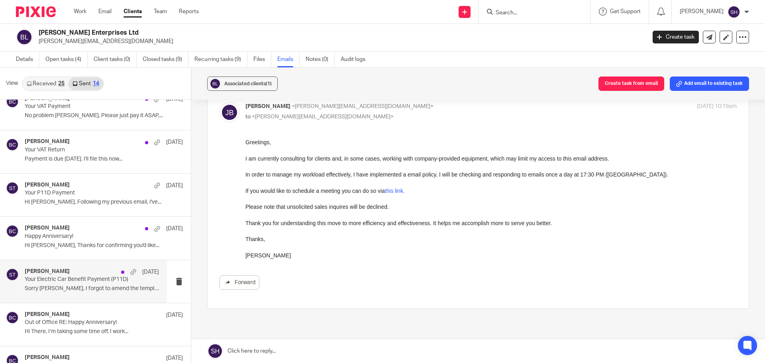
click at [59, 296] on div "Sean Toomer 4 Jul Your Electric Car Benefit Payment (P11D) Sorry Jamie, I forgo…" at bounding box center [83, 281] width 167 height 43
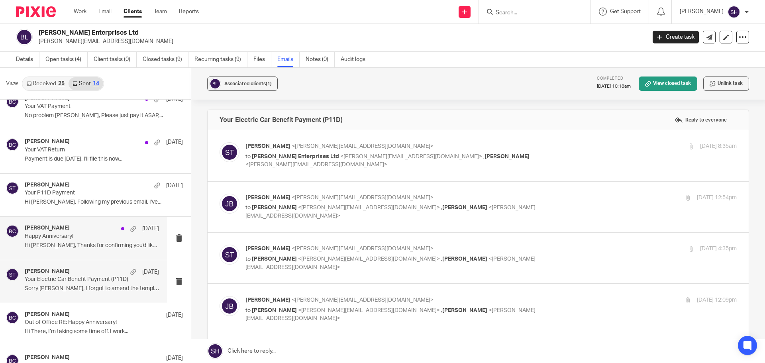
scroll to position [0, 0]
click at [388, 163] on div "Sean Toomer <sean@wearediverso.com> to Bykov Brett Enterprises Ltd <jamie@bykov…" at bounding box center [478, 155] width 517 height 27
click at [381, 170] on label at bounding box center [478, 155] width 541 height 51
click at [220, 142] on input "checkbox" at bounding box center [219, 142] width 0 height 0
checkbox input "true"
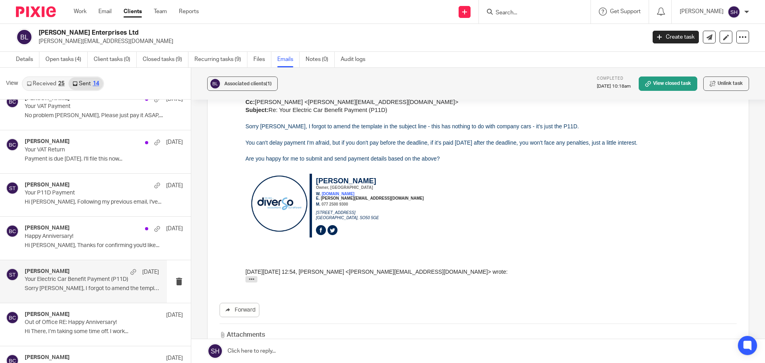
scroll to position [518, 0]
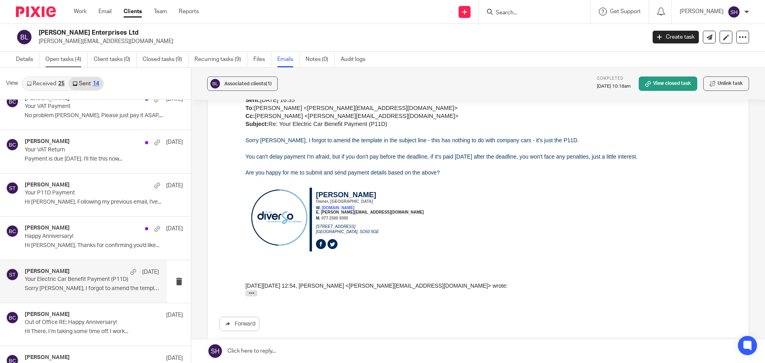
click at [67, 55] on link "Open tasks (4)" at bounding box center [66, 60] width 42 height 16
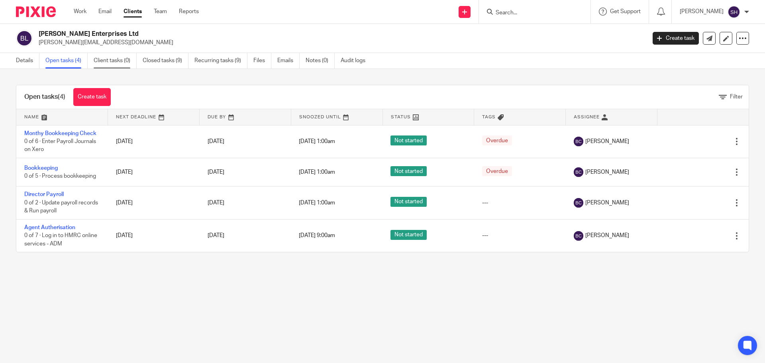
click at [129, 67] on link "Client tasks (0)" at bounding box center [115, 61] width 43 height 16
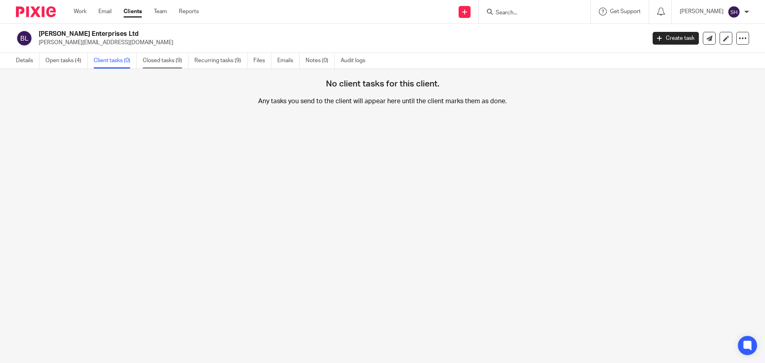
click at [149, 61] on link "Closed tasks (9)" at bounding box center [166, 61] width 46 height 16
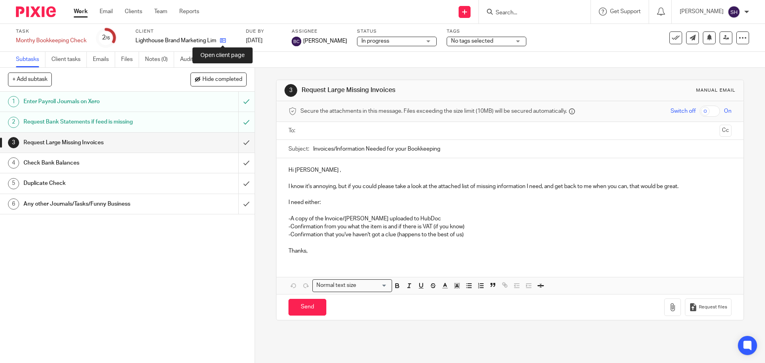
click at [225, 41] on icon at bounding box center [223, 40] width 6 height 6
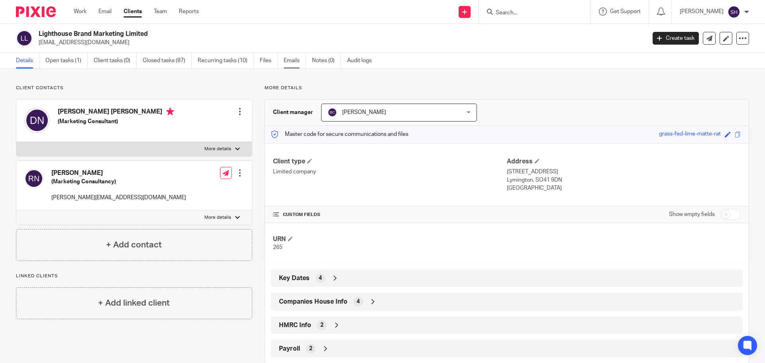
click at [286, 59] on link "Emails" at bounding box center [295, 61] width 22 height 16
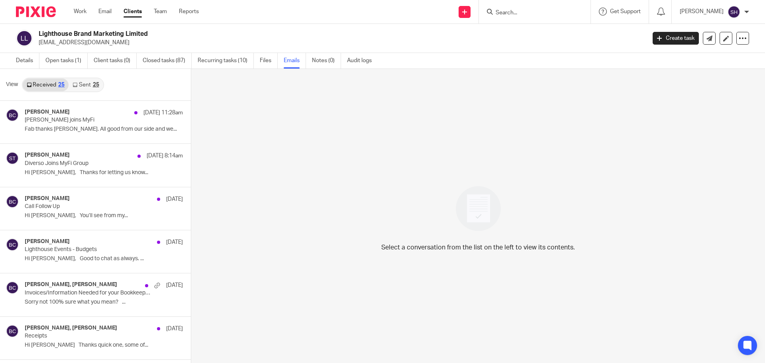
click at [83, 86] on link "Sent 25" at bounding box center [86, 84] width 34 height 13
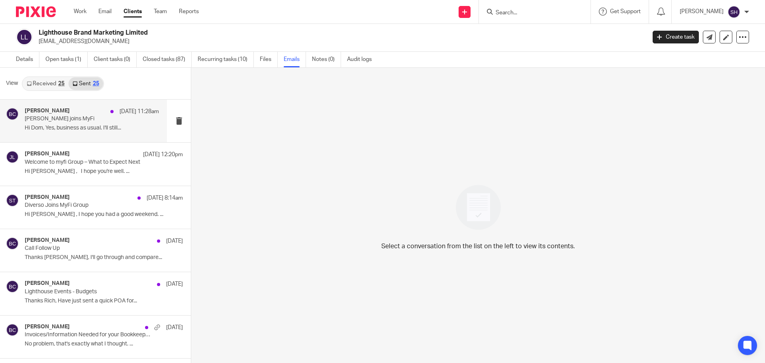
click at [88, 130] on p "Hi Dom, Yes, business as usual. I'll still..." at bounding box center [92, 128] width 134 height 7
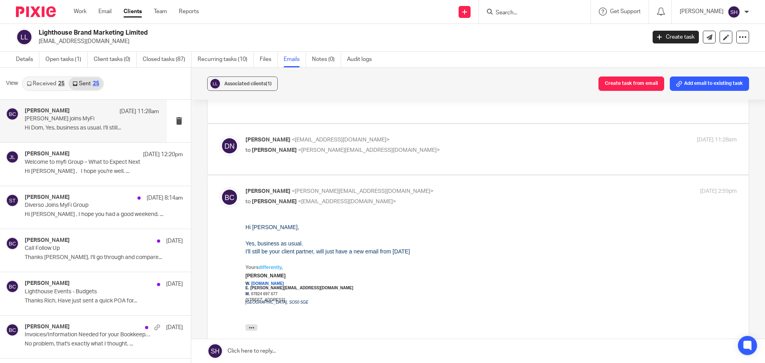
scroll to position [80, 0]
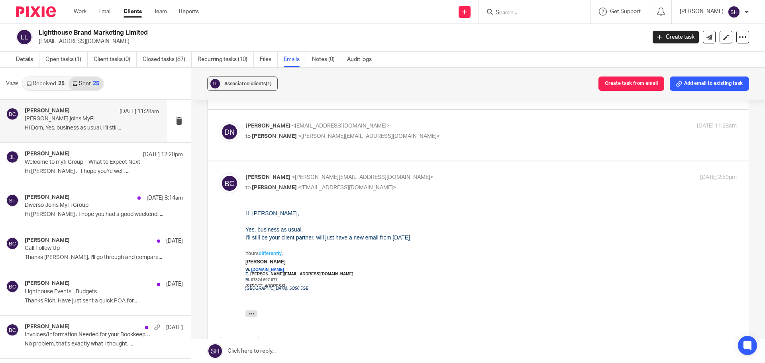
click at [48, 81] on link "Received 25" at bounding box center [46, 83] width 46 height 13
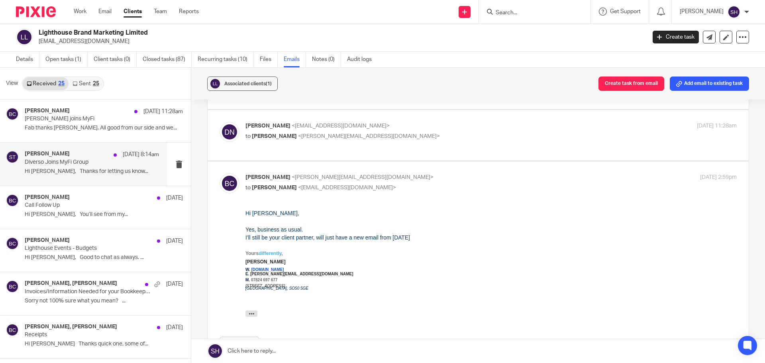
click at [61, 177] on div "Sean Toomer 12 Aug 8:14am Diverso Joins MyFi Group Hi Sean, Thanks for letting …" at bounding box center [92, 164] width 134 height 27
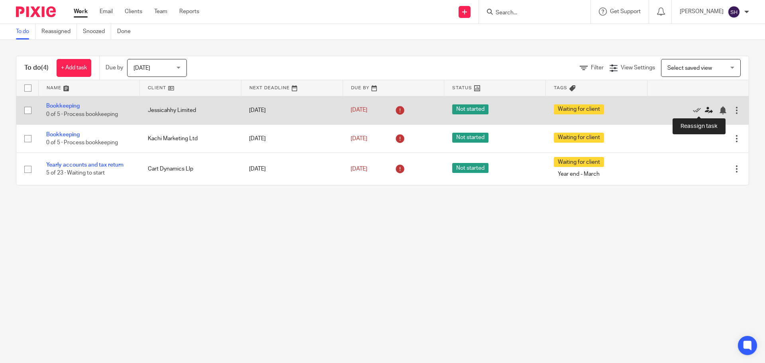
click at [705, 107] on icon at bounding box center [709, 110] width 8 height 8
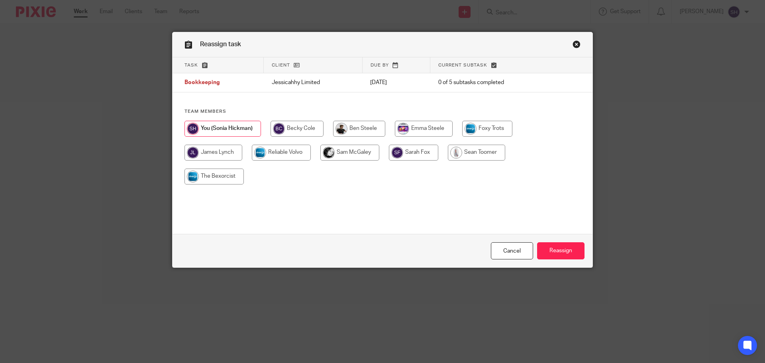
click at [289, 130] on input "radio" at bounding box center [297, 129] width 53 height 16
radio input "true"
click at [557, 248] on input "Reassign" at bounding box center [560, 250] width 47 height 17
